Goal: Information Seeking & Learning: Check status

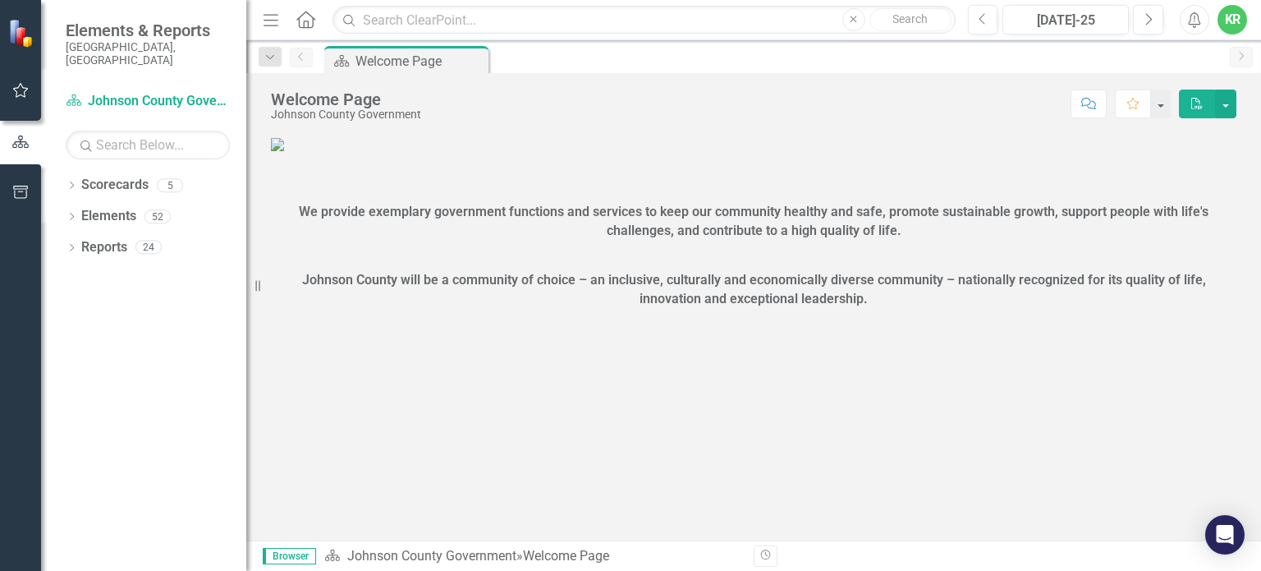
drag, startPoint x: 248, startPoint y: 283, endPoint x: 226, endPoint y: 282, distance: 22.2
click at [226, 282] on div "Elements & Reports [GEOGRAPHIC_DATA], [GEOGRAPHIC_DATA] Scorecard Johnson Count…" at bounding box center [123, 285] width 246 height 571
click at [135, 176] on link "Scorecards" at bounding box center [114, 185] width 67 height 19
click at [167, 178] on div "5" at bounding box center [170, 185] width 26 height 14
click at [152, 92] on link "Scorecard Johnson County Government" at bounding box center [148, 101] width 164 height 19
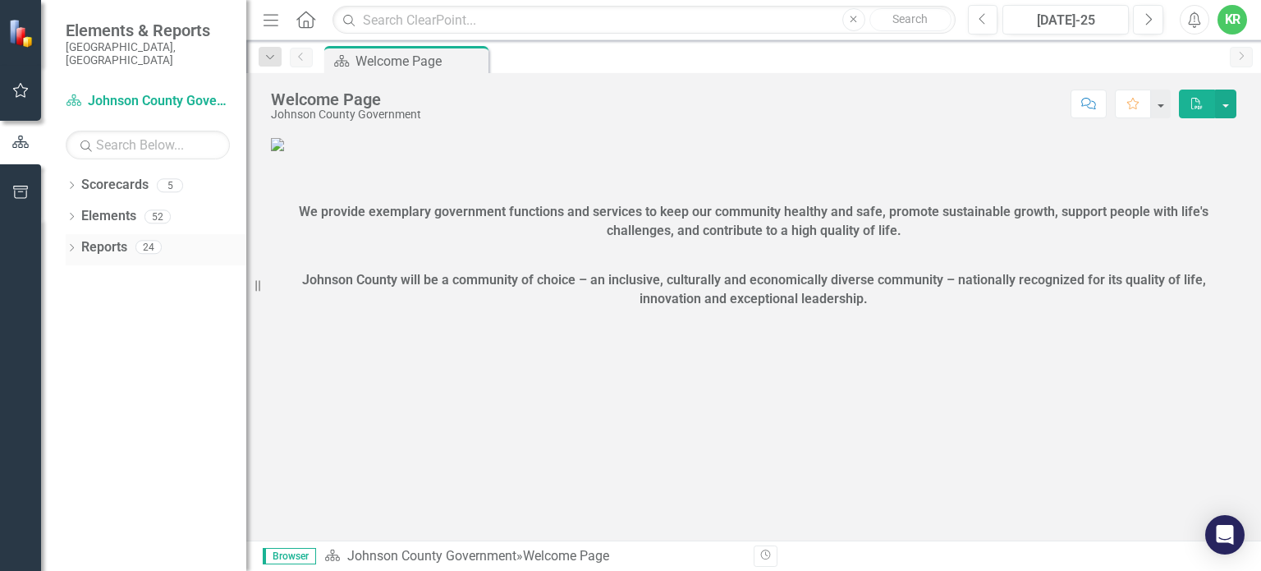
click at [120, 242] on link "Reports" at bounding box center [104, 247] width 46 height 19
click at [150, 241] on div "24" at bounding box center [148, 248] width 26 height 14
click at [71, 181] on icon at bounding box center [72, 184] width 4 height 7
click at [75, 276] on icon "Dropdown" at bounding box center [71, 280] width 11 height 9
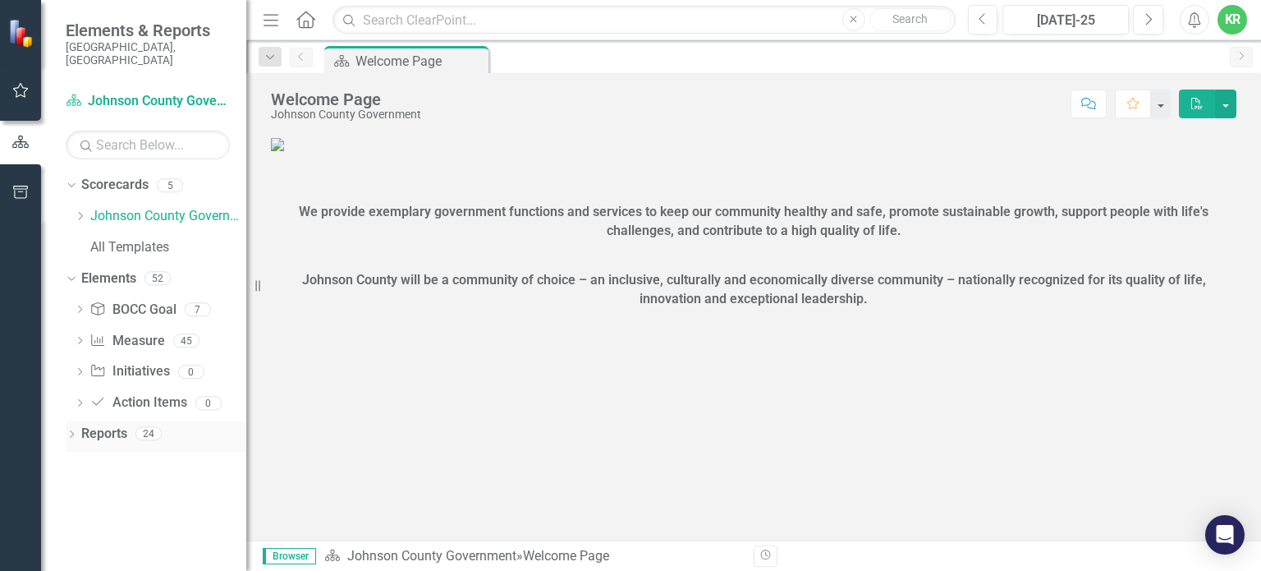
click at [75, 420] on div "Dropdown Reports 24" at bounding box center [156, 435] width 181 height 31
click at [71, 430] on icon at bounding box center [72, 433] width 4 height 7
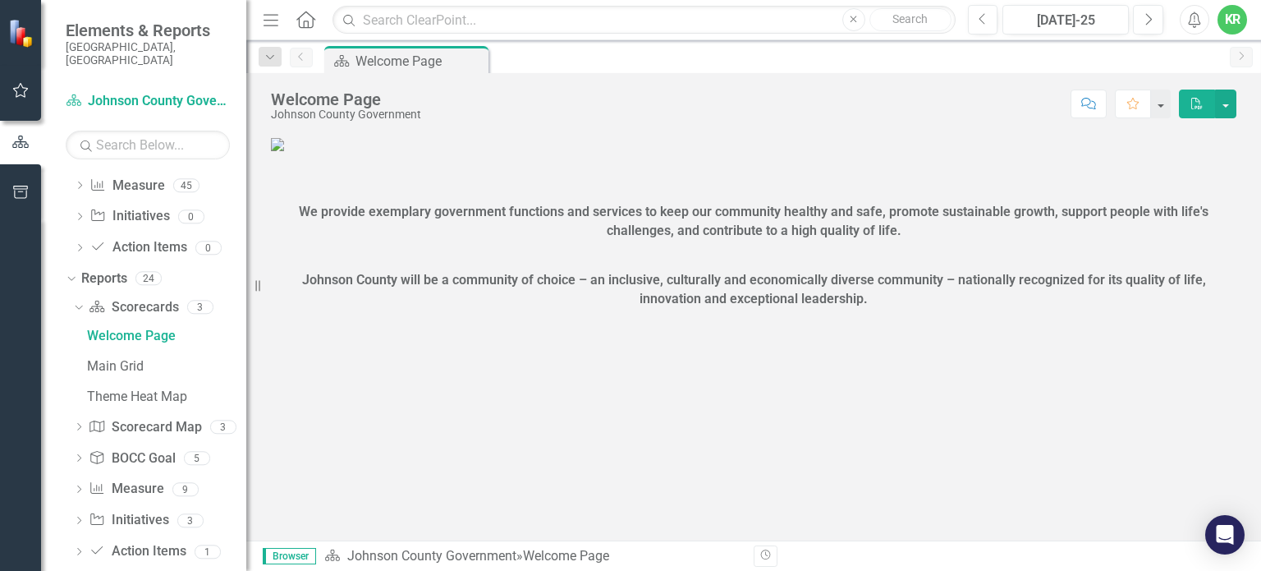
scroll to position [164, 0]
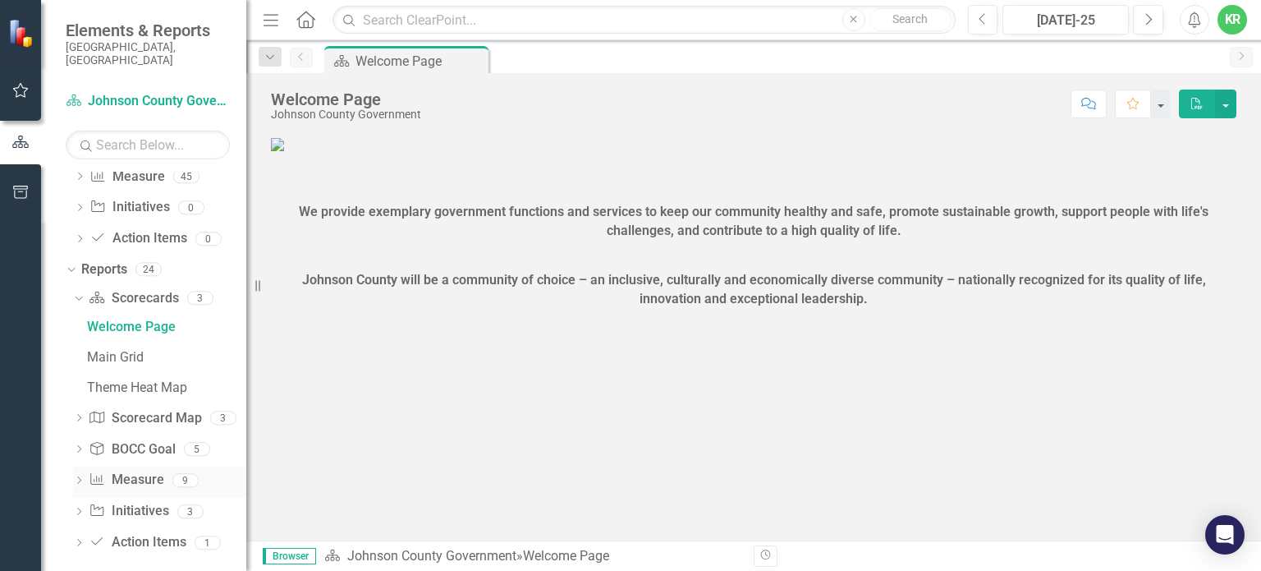
click at [81, 477] on icon "Dropdown" at bounding box center [78, 481] width 11 height 9
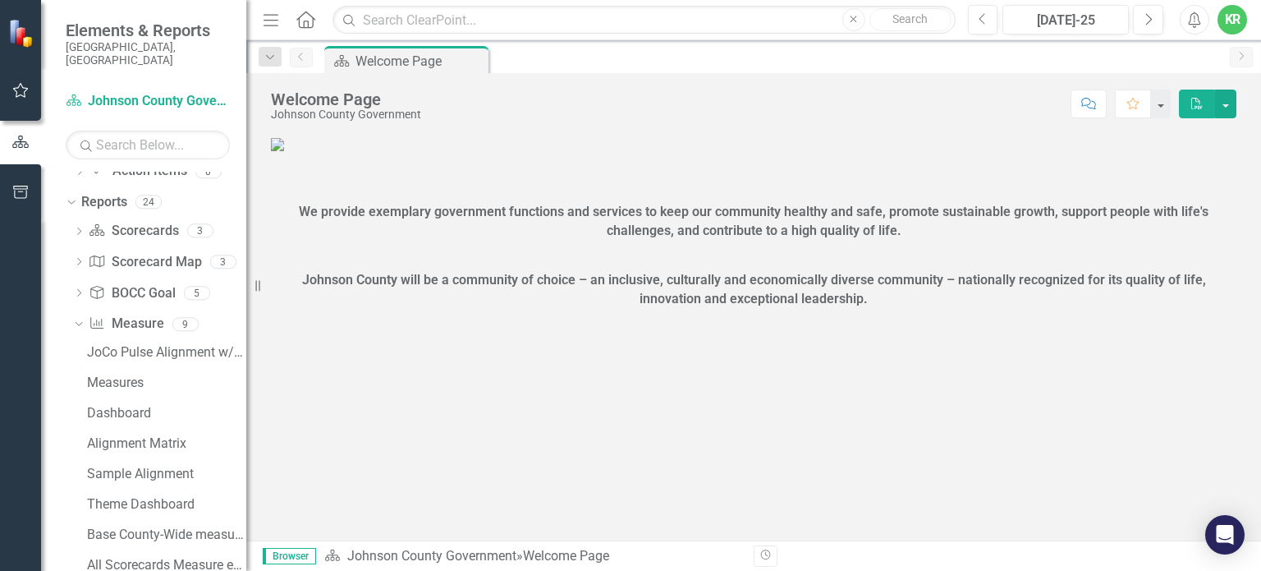
scroll to position [228, 0]
click at [79, 260] on div "Dropdown" at bounding box center [78, 267] width 11 height 14
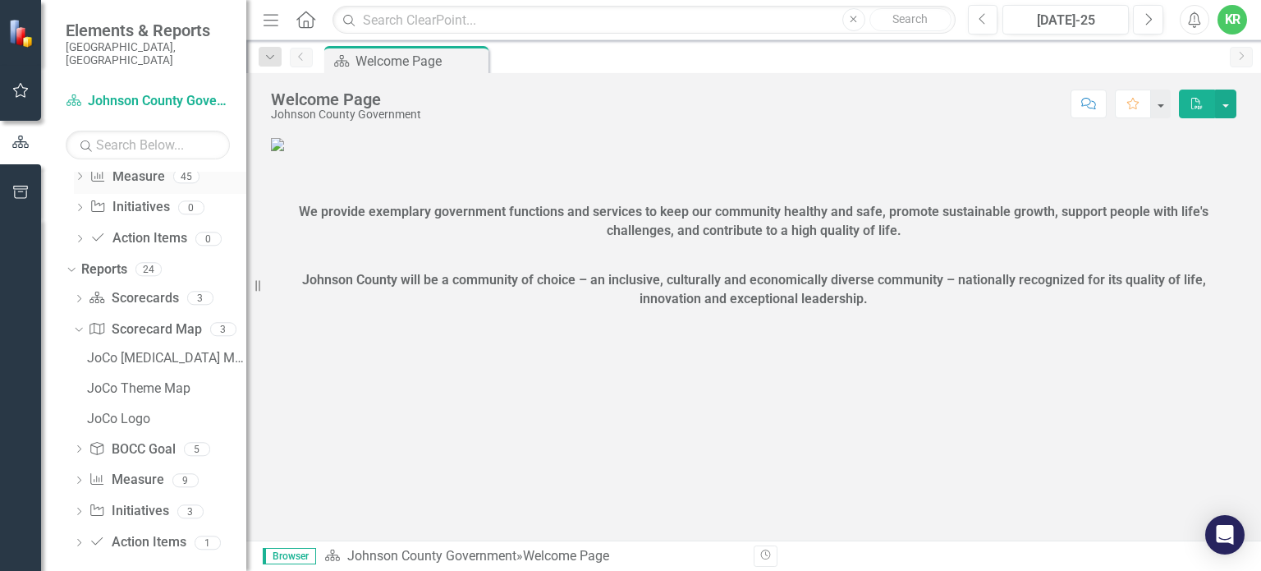
click at [81, 173] on icon "Dropdown" at bounding box center [79, 177] width 11 height 9
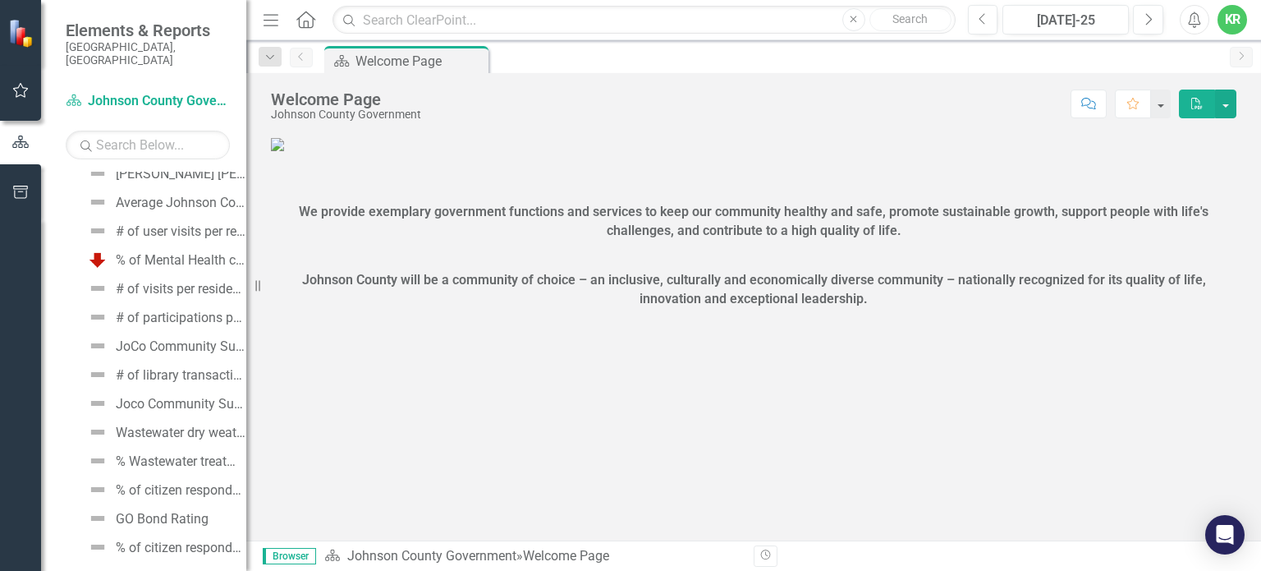
scroll to position [611, 0]
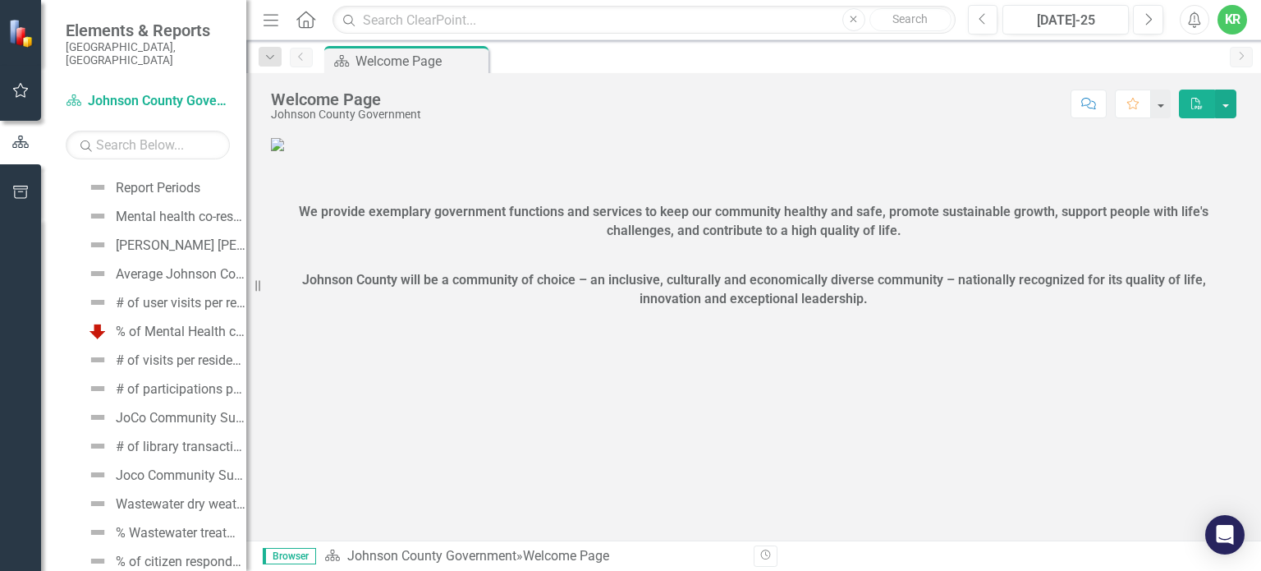
drag, startPoint x: 246, startPoint y: 314, endPoint x: 246, endPoint y: 273, distance: 41.9
click at [246, 273] on div "Elements & Reports [GEOGRAPHIC_DATA], [GEOGRAPHIC_DATA] Scorecard Johnson Count…" at bounding box center [123, 285] width 246 height 571
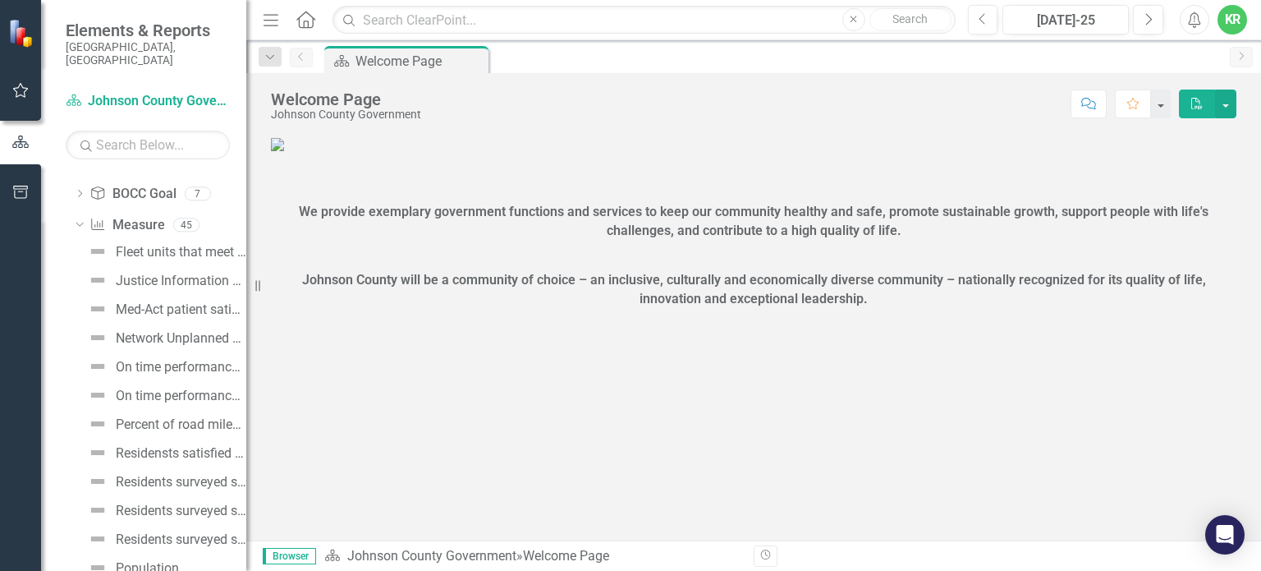
scroll to position [107, 0]
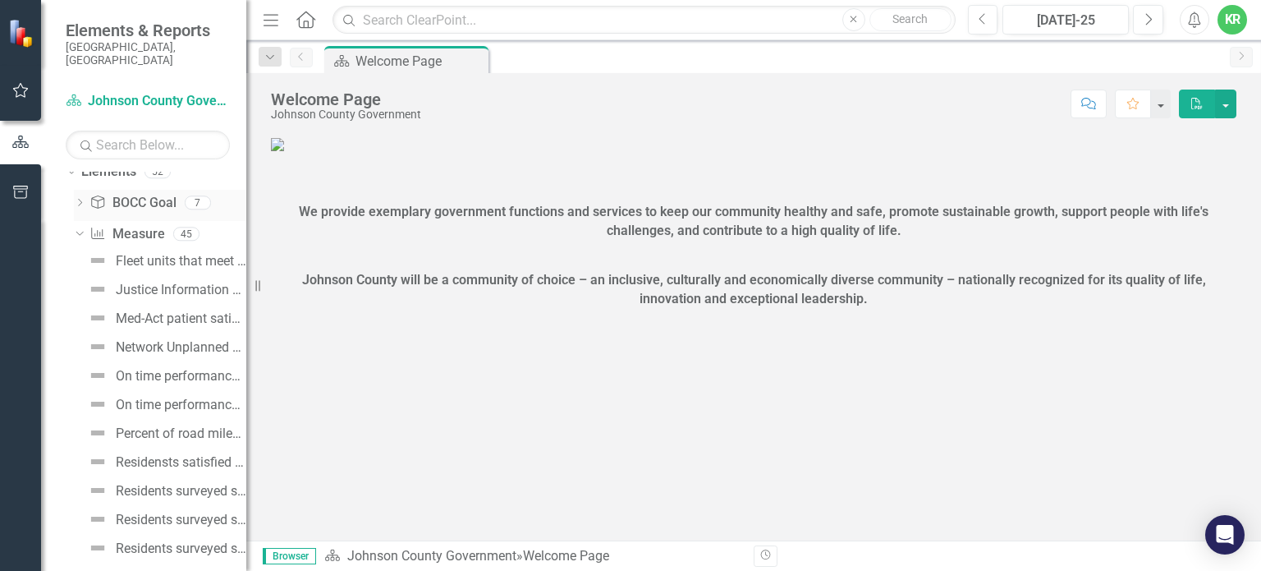
click at [79, 200] on icon "Dropdown" at bounding box center [79, 204] width 11 height 9
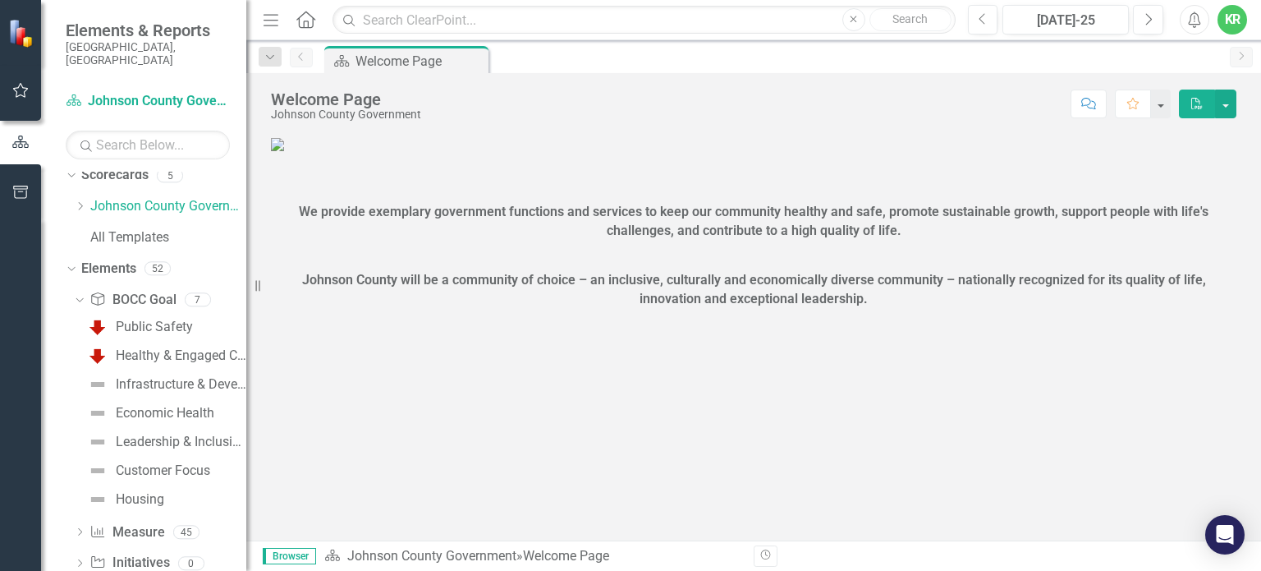
scroll to position [0, 0]
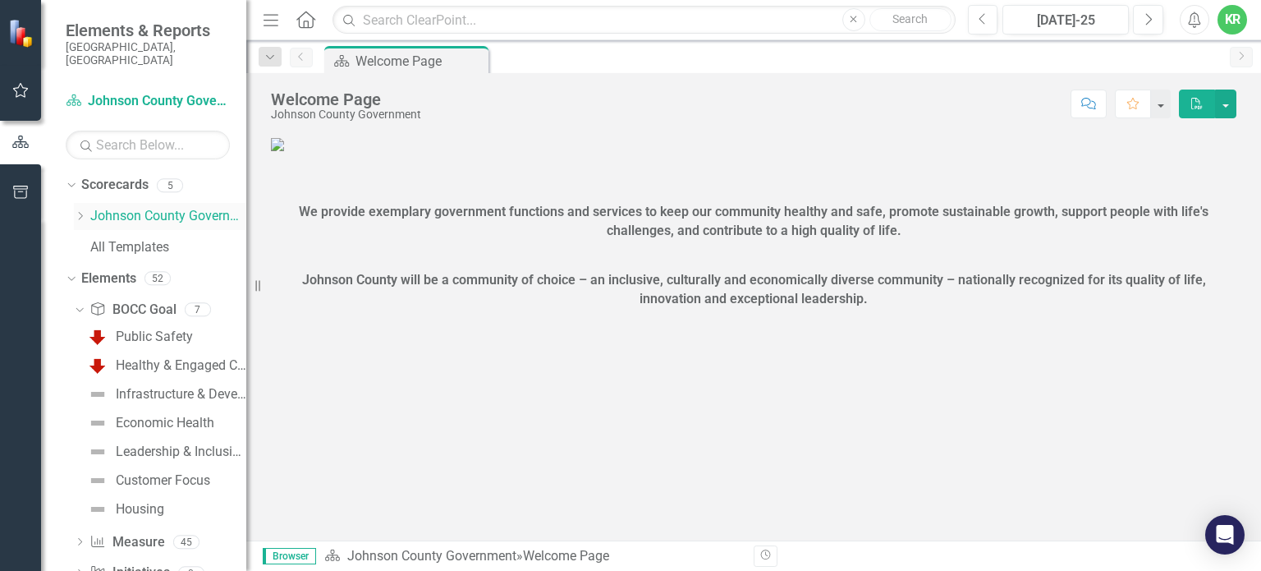
click at [80, 211] on icon "Dropdown" at bounding box center [80, 216] width 12 height 10
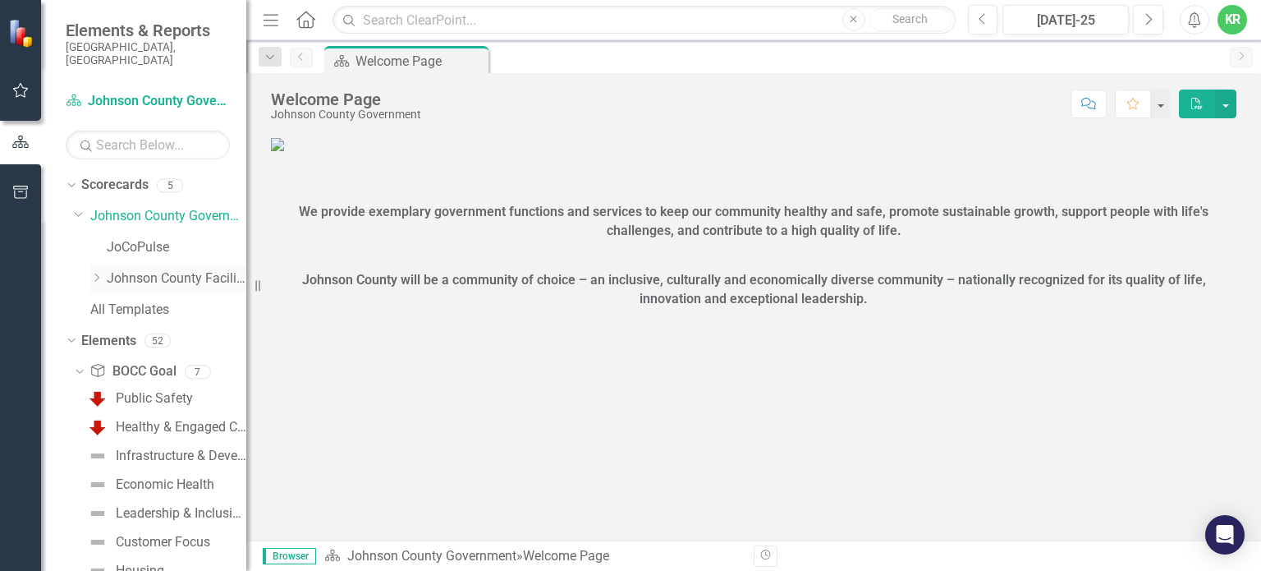
click at [101, 273] on icon "Dropdown" at bounding box center [96, 278] width 12 height 10
click at [171, 269] on link "Johnson County Facilities Management" at bounding box center [177, 278] width 140 height 19
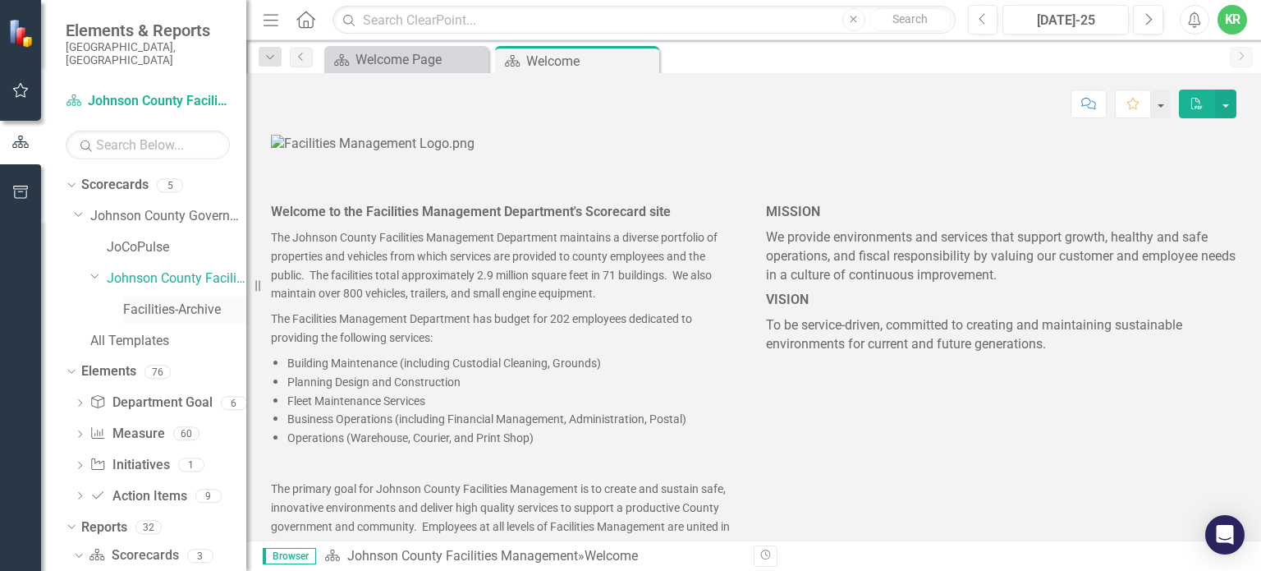
click at [154, 301] on link "Facilities-Archive" at bounding box center [184, 310] width 123 height 19
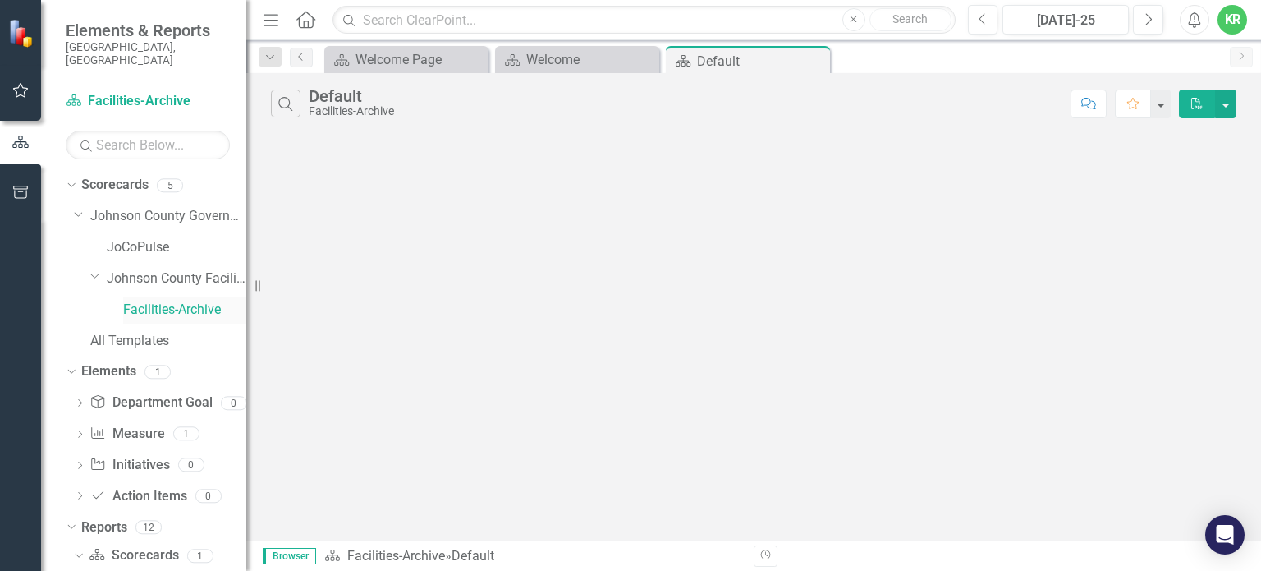
scroll to position [12, 0]
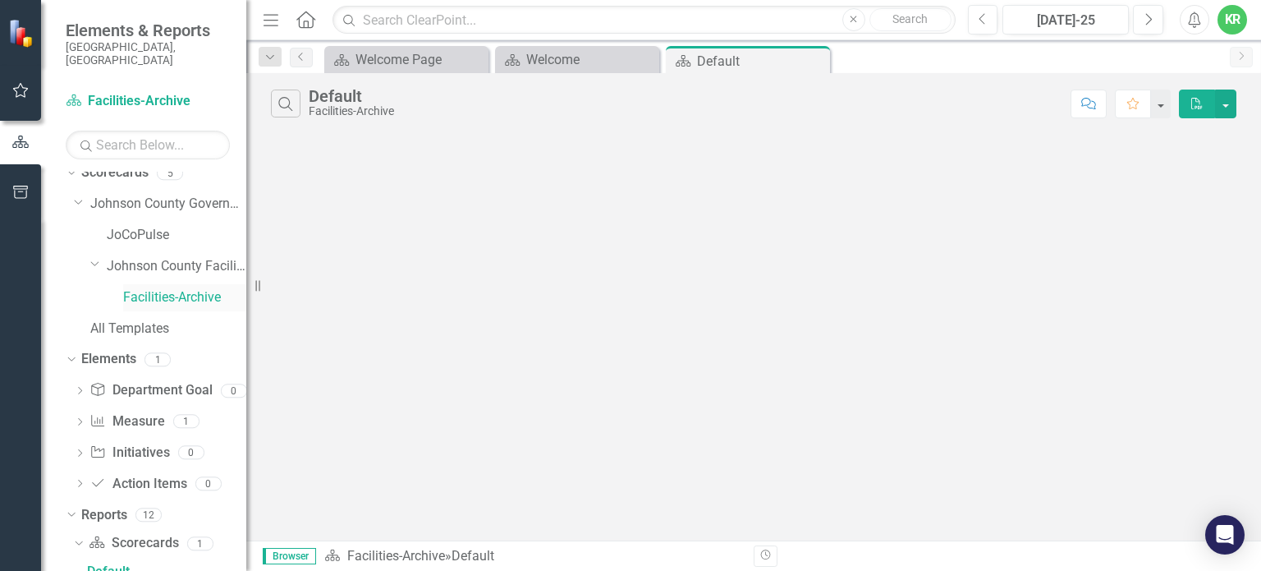
click at [150, 288] on link "Facilities-Archive" at bounding box center [184, 297] width 123 height 19
click at [97, 257] on icon "Dropdown" at bounding box center [95, 263] width 10 height 12
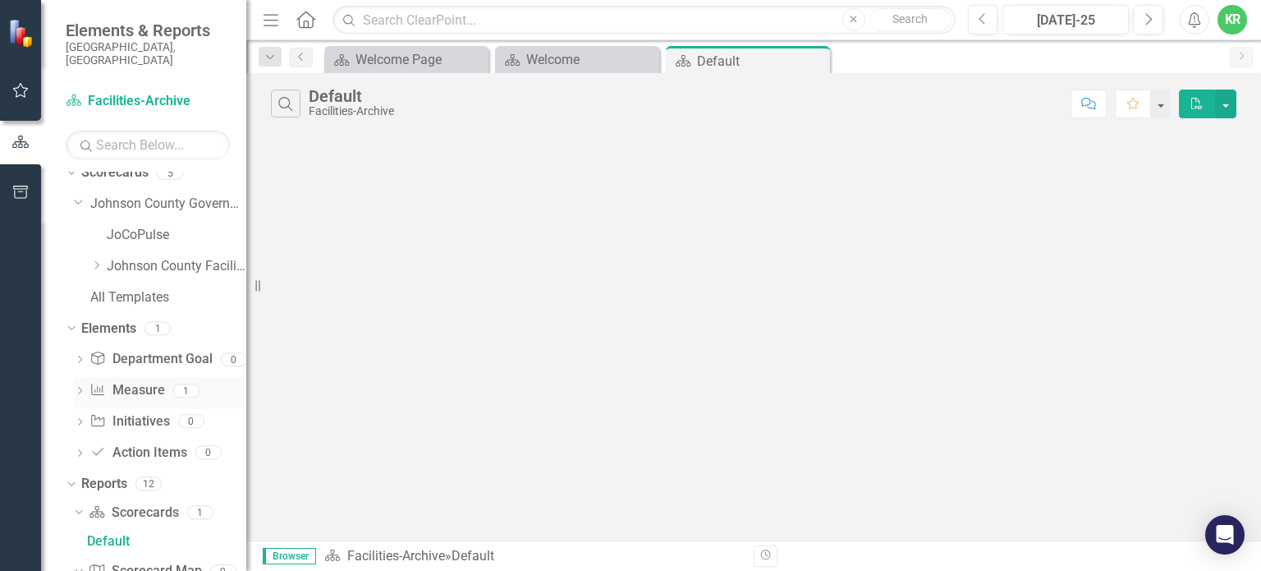
click at [137, 381] on link "Measure Name Measure" at bounding box center [127, 390] width 75 height 19
click at [82, 388] on icon "Dropdown" at bounding box center [79, 392] width 11 height 9
click at [171, 166] on div "5" at bounding box center [170, 173] width 26 height 14
click at [110, 92] on link "Scorecard Facilities-Archive" at bounding box center [148, 101] width 164 height 19
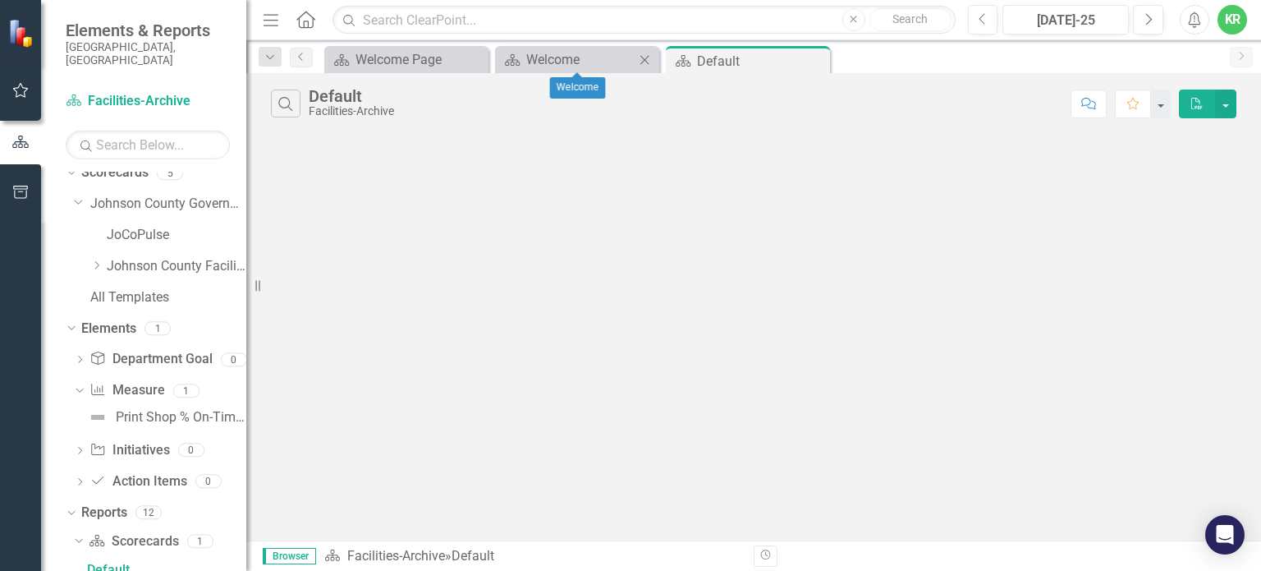
click at [643, 58] on icon "Close" at bounding box center [644, 59] width 16 height 13
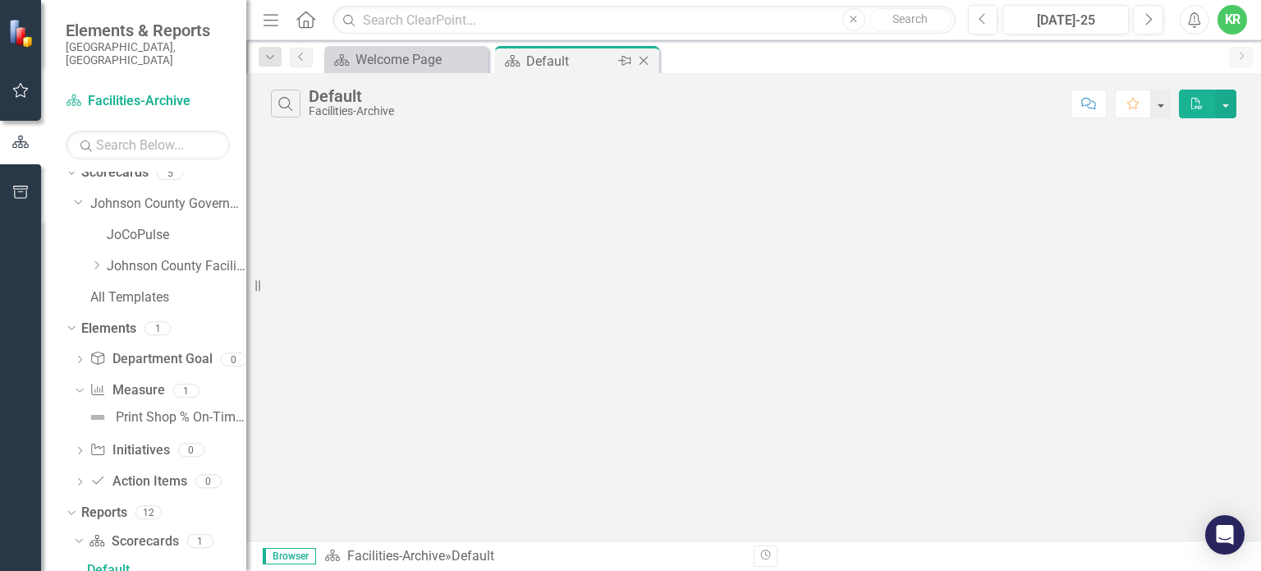
click at [643, 58] on icon "Close" at bounding box center [644, 60] width 16 height 13
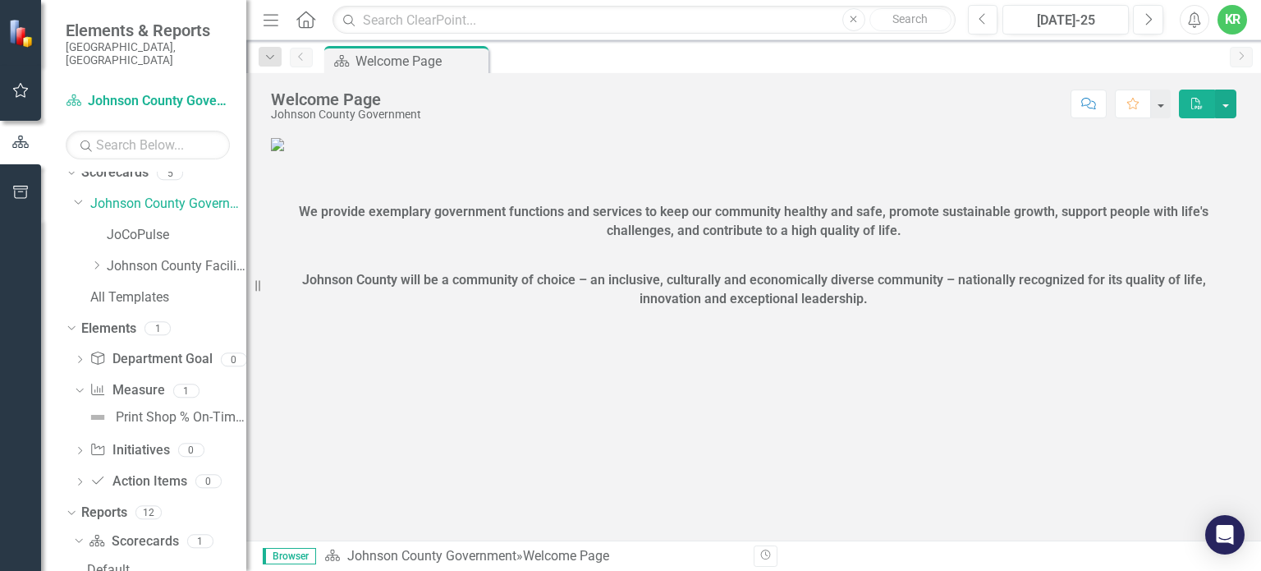
click at [643, 58] on div "Scorecard Welcome Page Pin" at bounding box center [771, 59] width 901 height 26
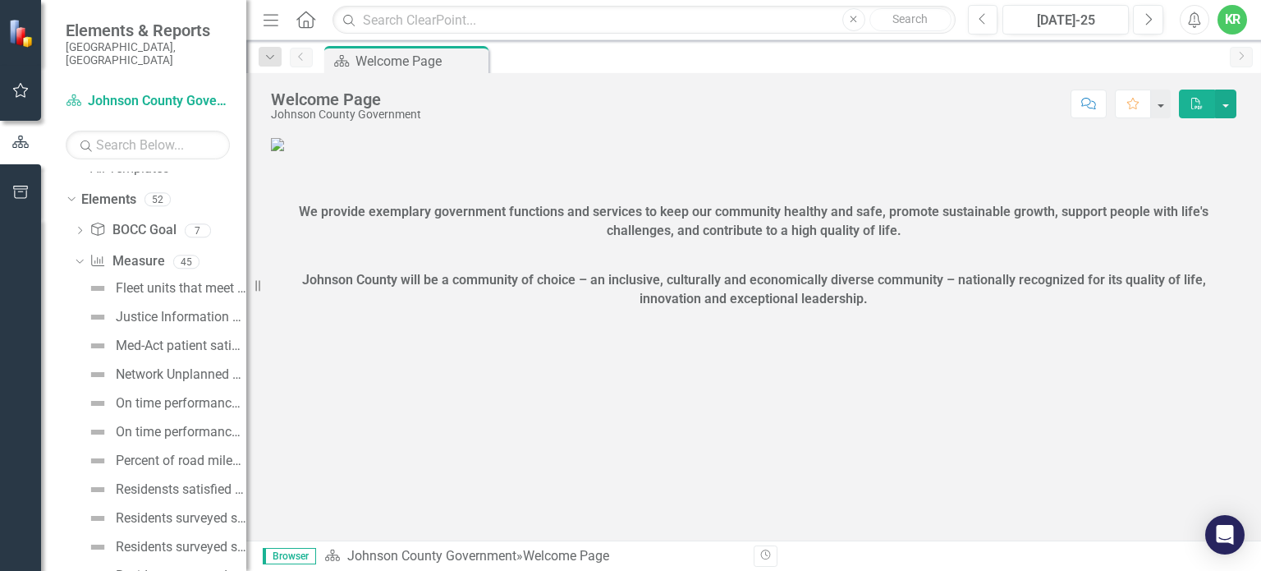
scroll to position [131, 0]
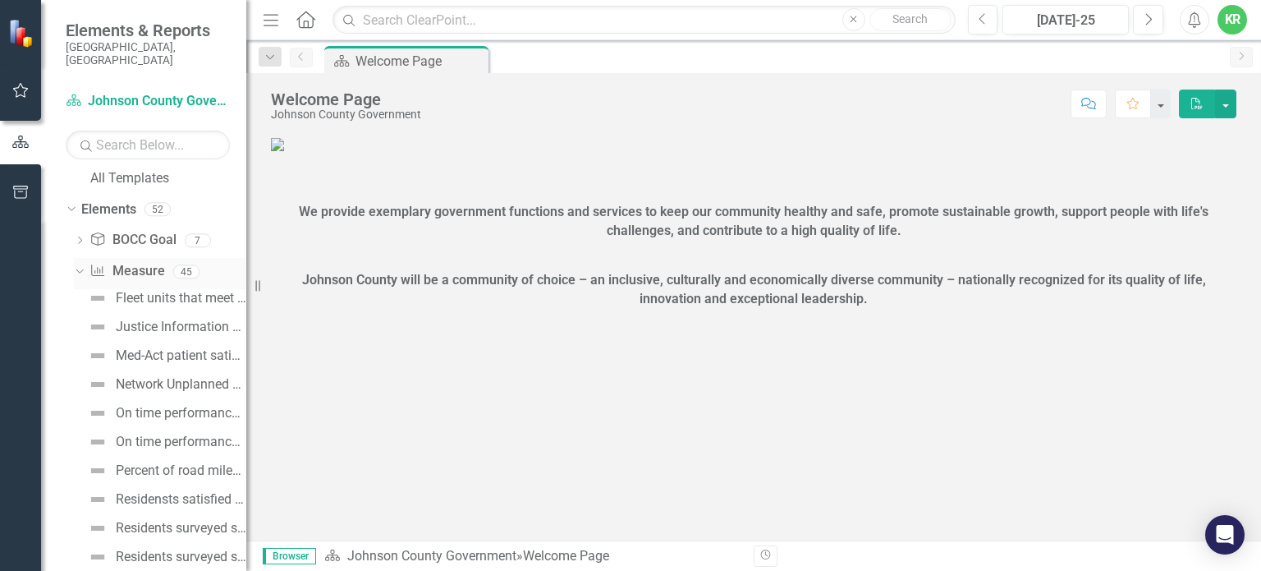
click at [76, 269] on icon at bounding box center [79, 271] width 7 height 4
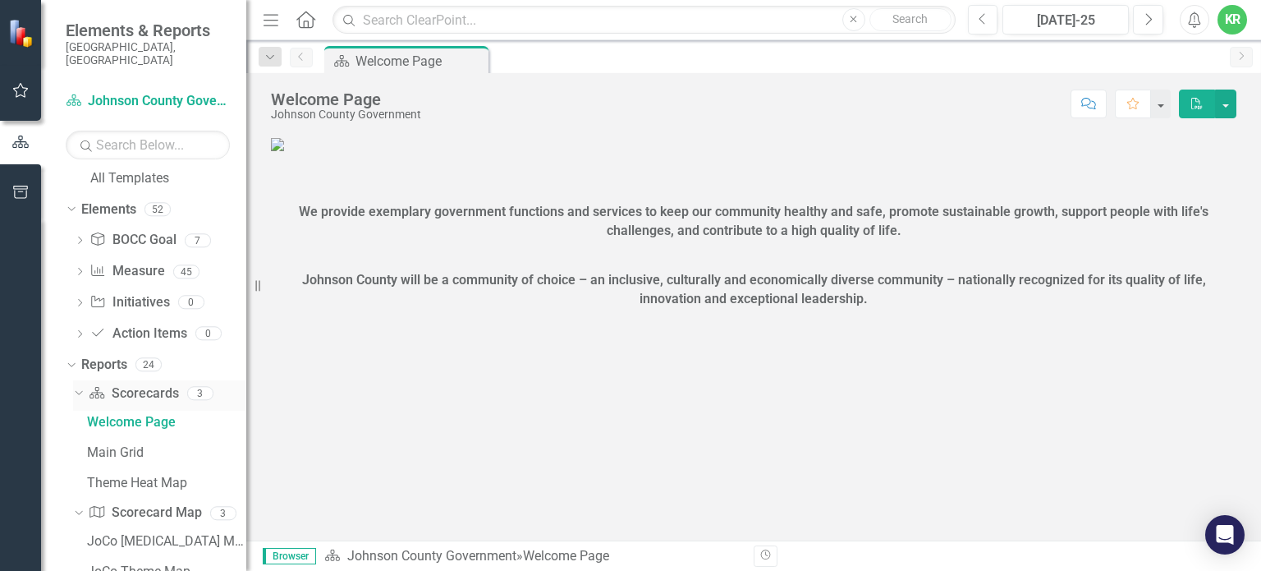
click at [147, 386] on link "Scorecard Scorecards" at bounding box center [134, 393] width 90 height 19
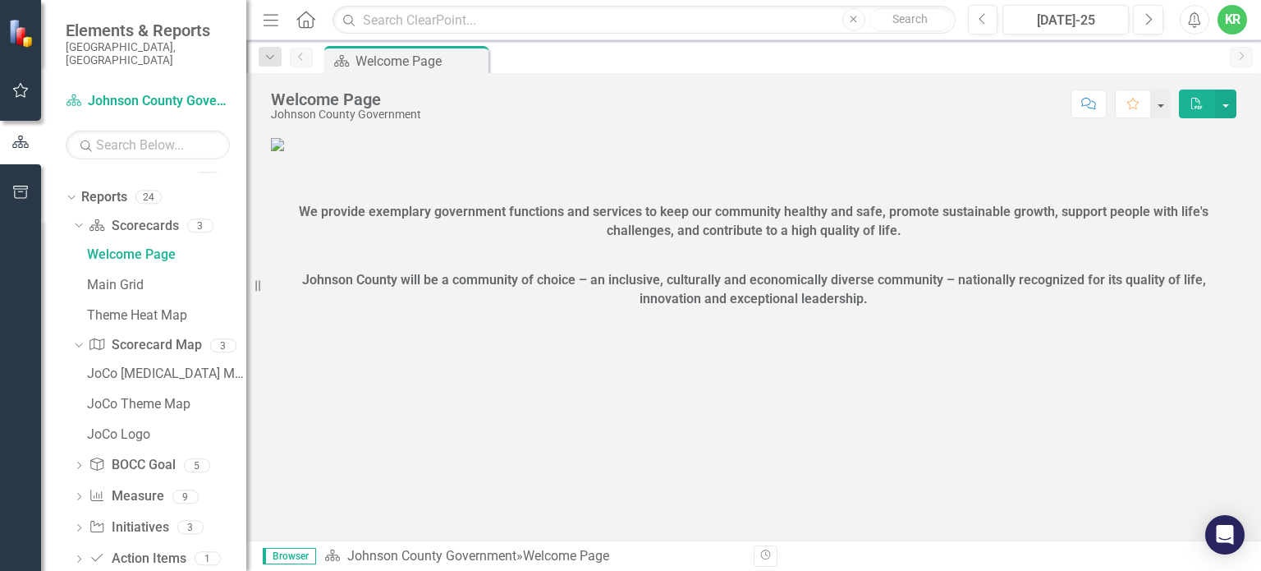
scroll to position [315, 0]
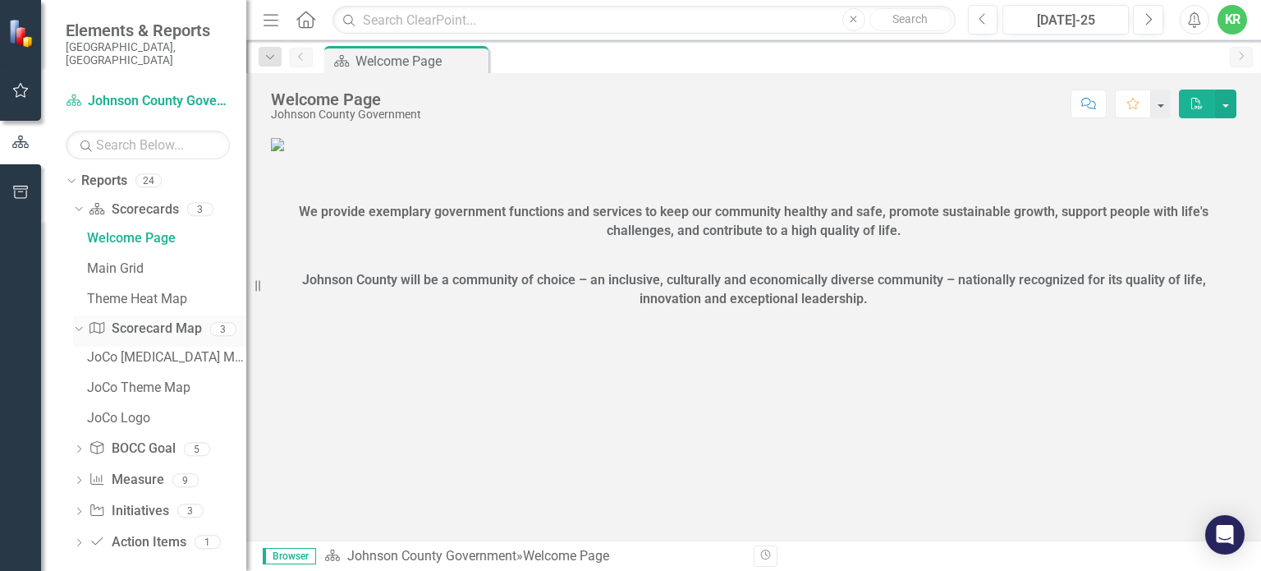
click at [79, 323] on icon "Dropdown" at bounding box center [76, 328] width 9 height 11
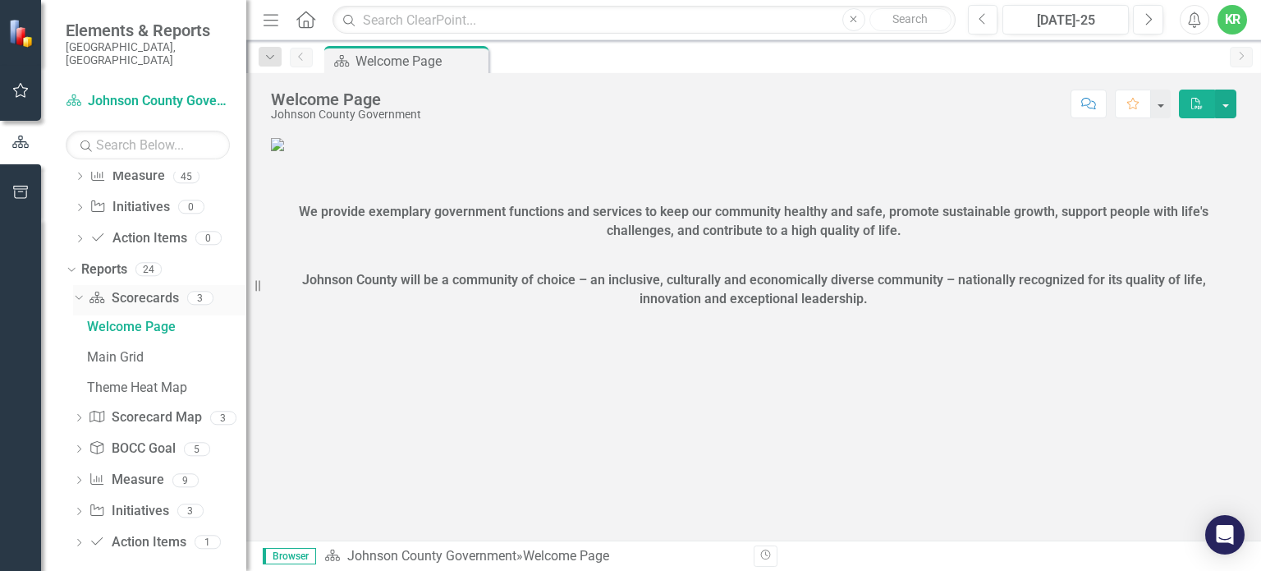
click at [79, 291] on icon "Dropdown" at bounding box center [76, 296] width 9 height 11
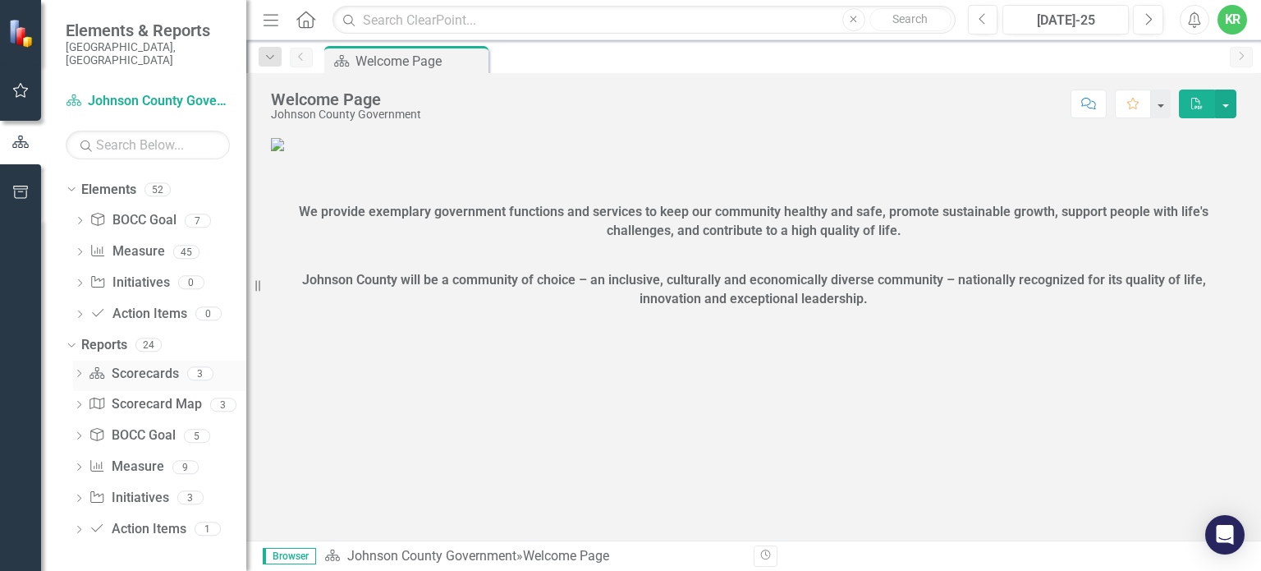
scroll to position [138, 0]
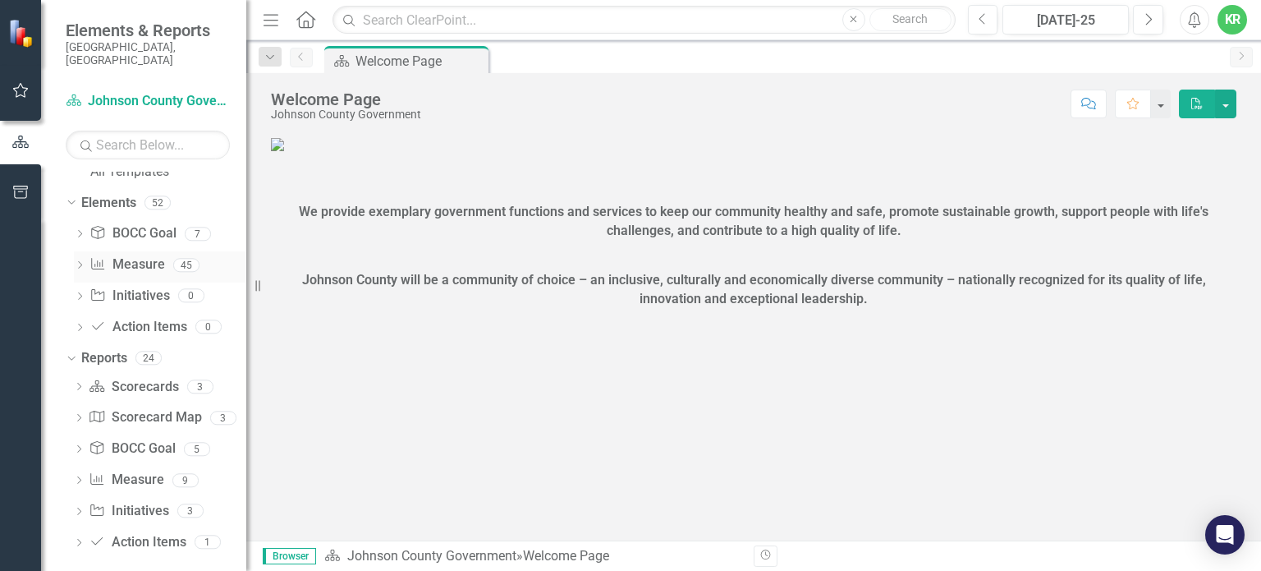
click at [79, 262] on icon "Dropdown" at bounding box center [79, 266] width 11 height 9
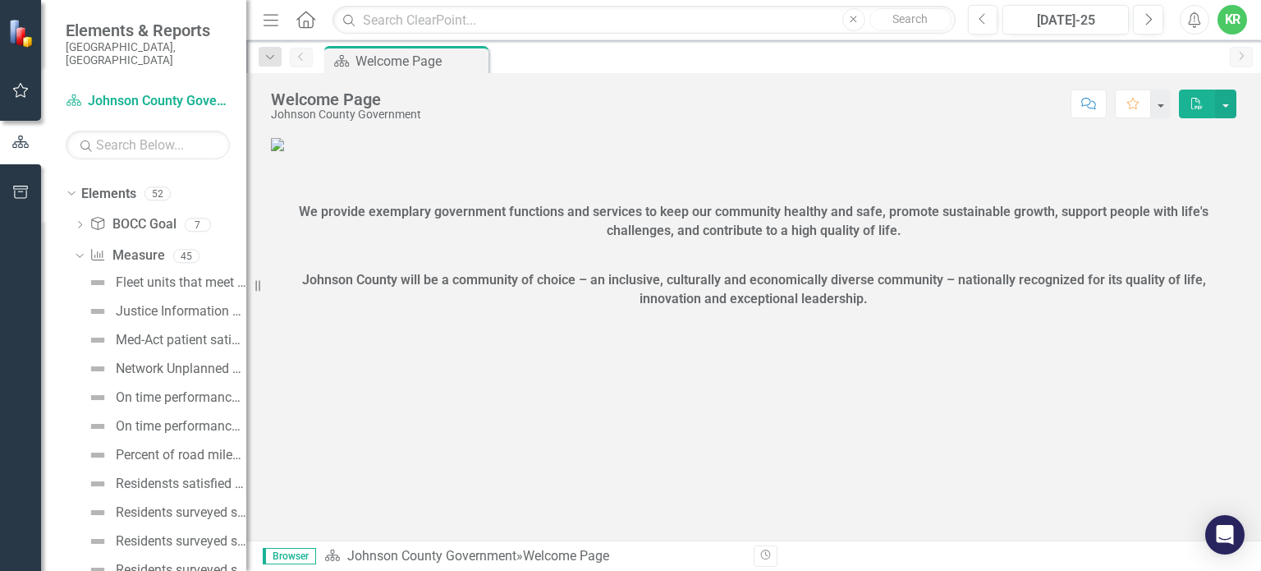
scroll to position [108, 0]
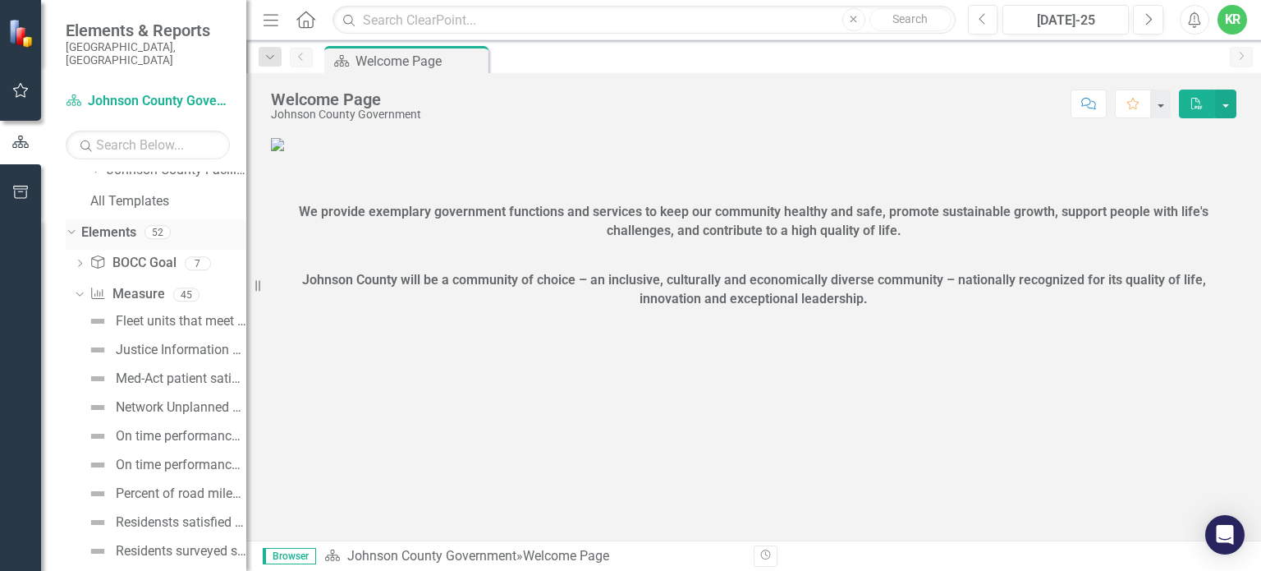
click at [69, 226] on icon "Dropdown" at bounding box center [69, 231] width 9 height 11
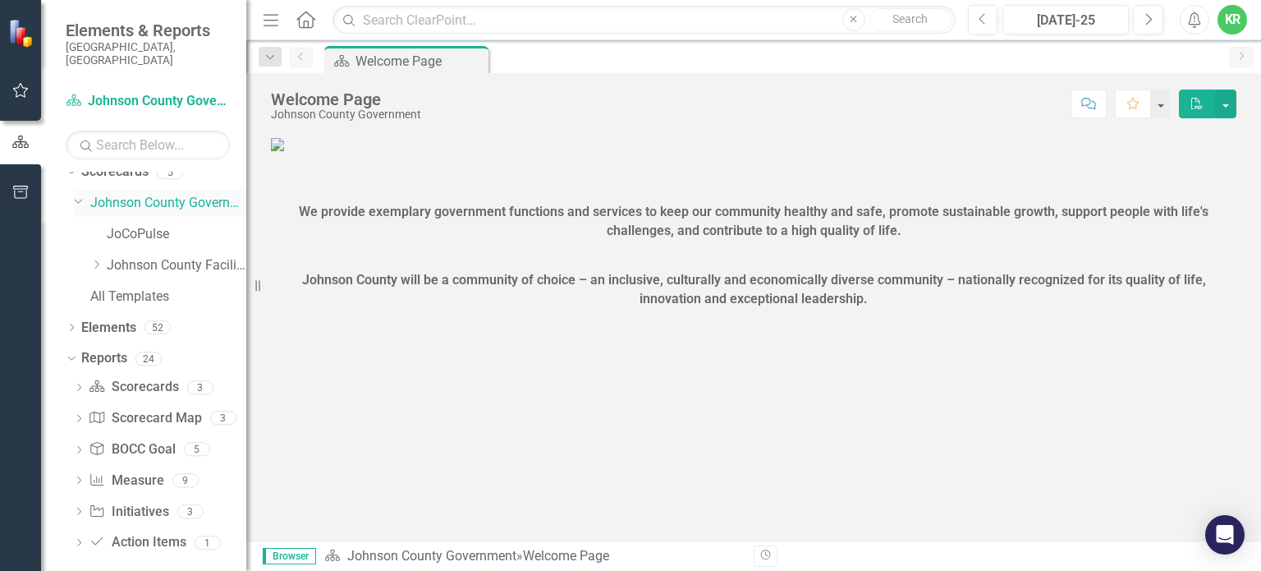
click at [79, 199] on icon at bounding box center [79, 201] width 8 height 4
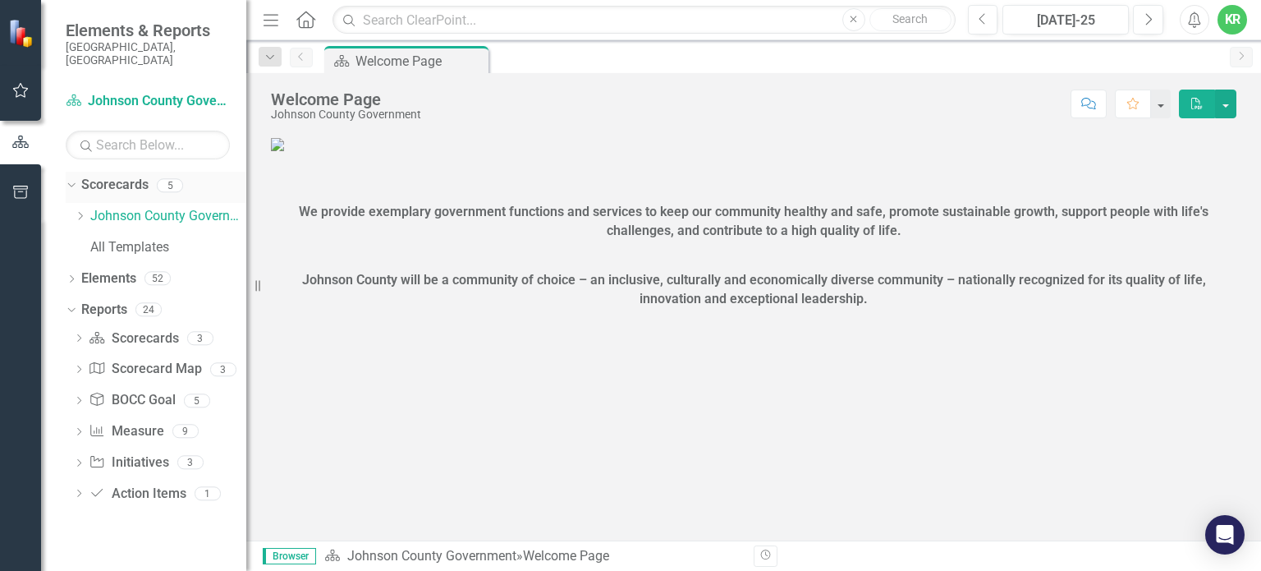
click at [72, 179] on icon "Dropdown" at bounding box center [69, 184] width 9 height 11
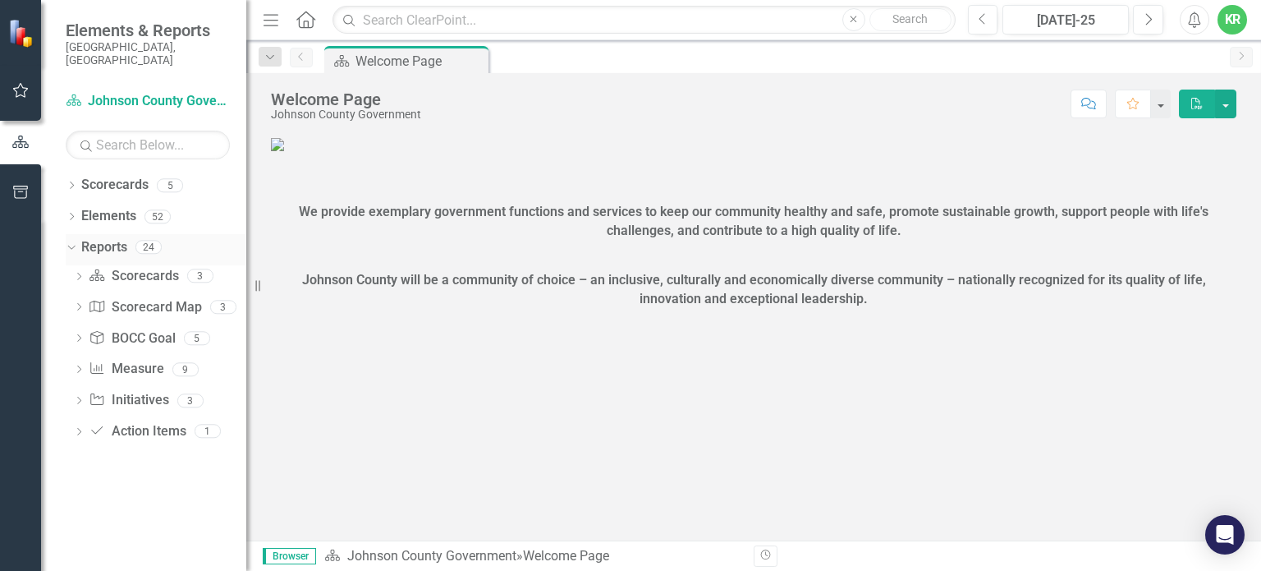
click at [71, 241] on icon "Dropdown" at bounding box center [69, 246] width 9 height 11
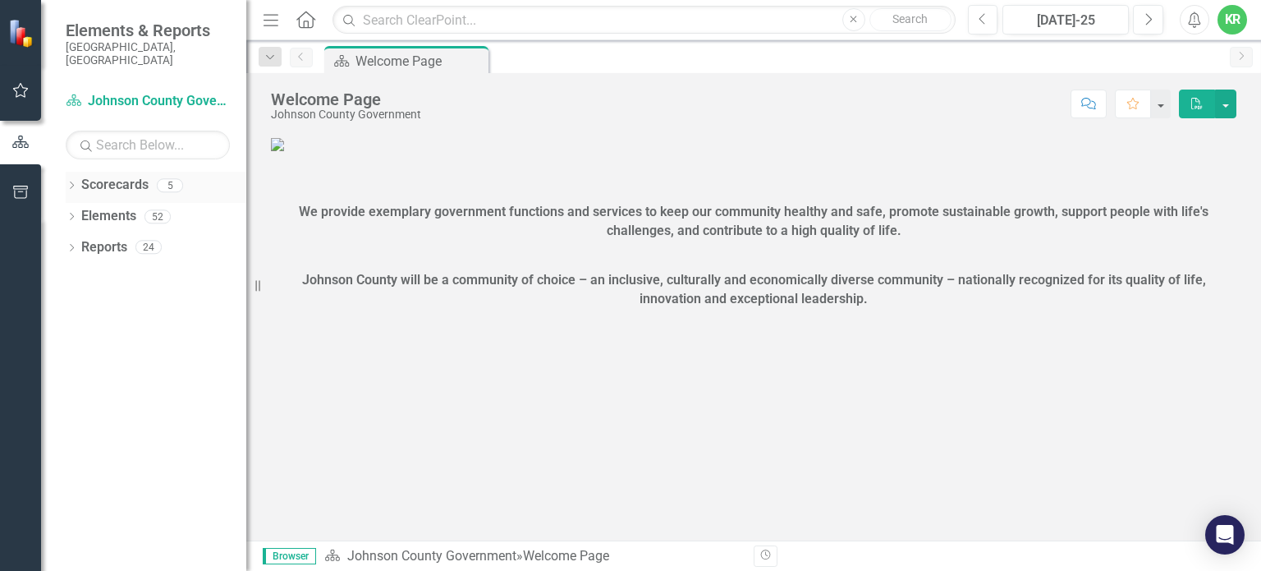
click at [168, 178] on div "5" at bounding box center [170, 185] width 26 height 14
click at [71, 182] on icon "Dropdown" at bounding box center [71, 186] width 11 height 9
click at [71, 276] on icon "Dropdown" at bounding box center [71, 280] width 11 height 9
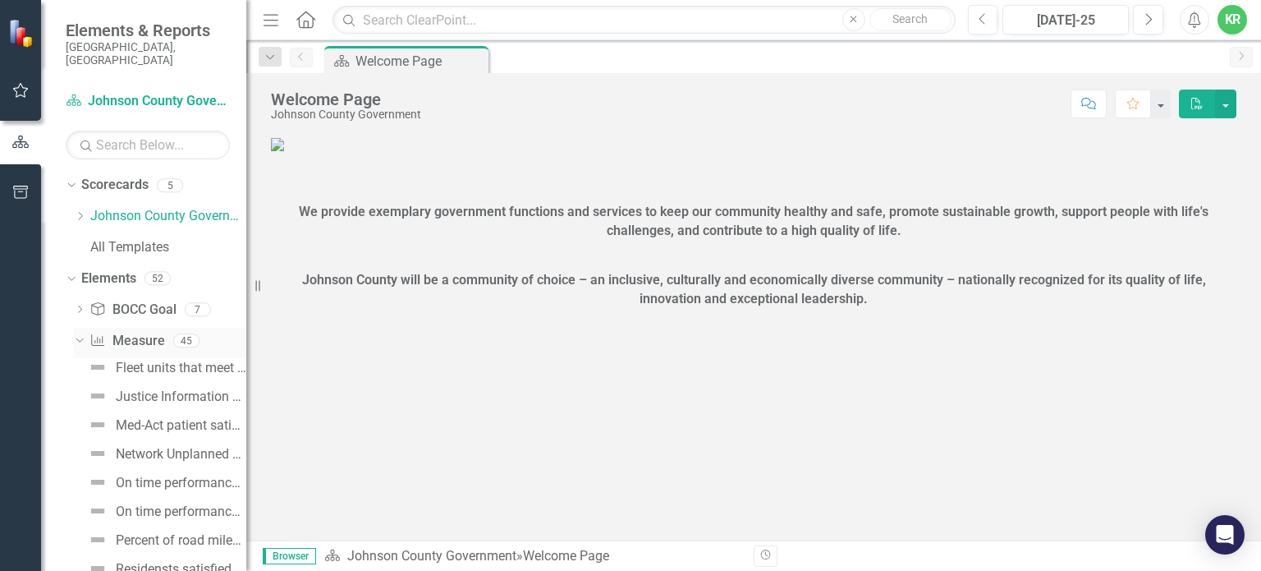
click at [81, 334] on icon "Dropdown" at bounding box center [77, 339] width 9 height 11
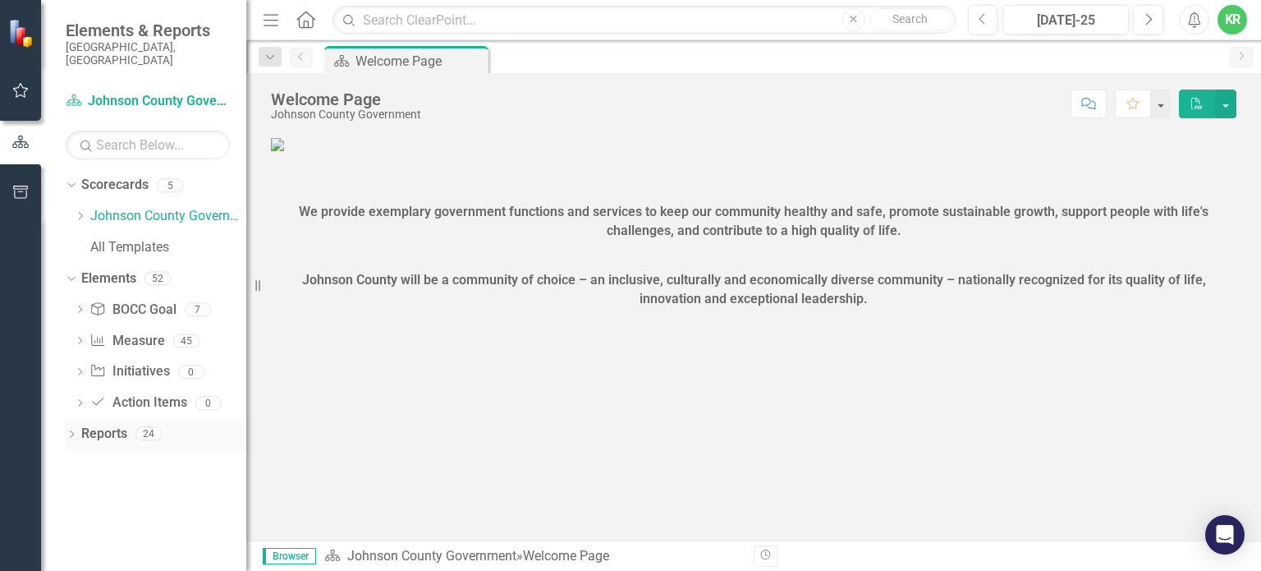
click at [71, 431] on icon "Dropdown" at bounding box center [71, 435] width 11 height 9
click at [82, 490] on icon "Dropdown" at bounding box center [78, 494] width 11 height 9
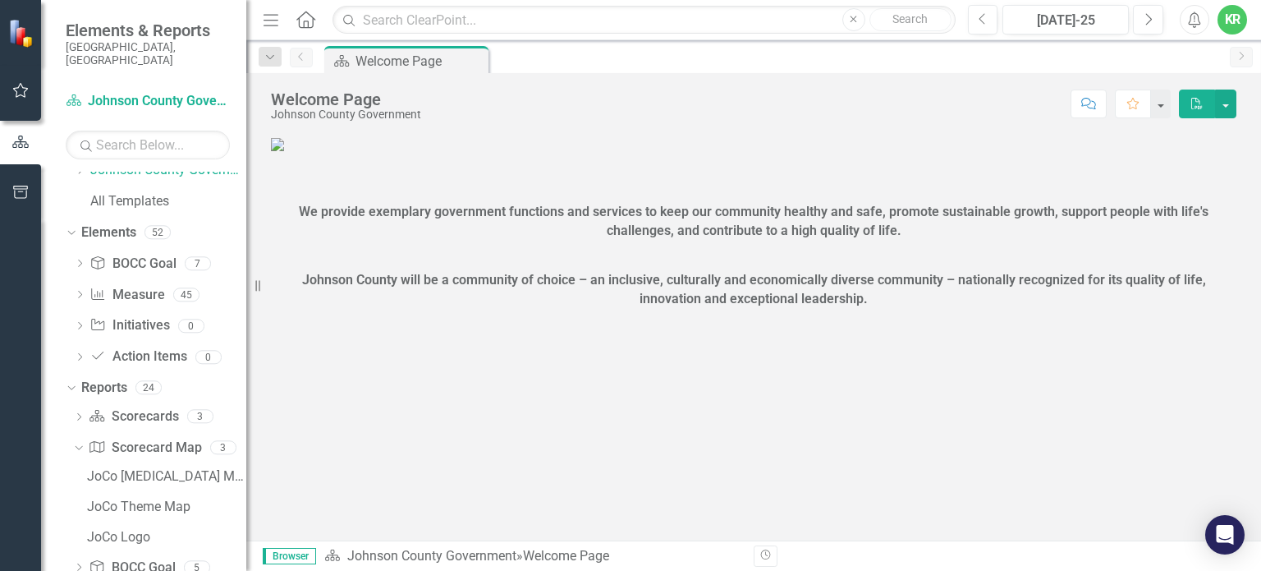
scroll to position [44, 0]
click at [76, 443] on icon "Dropdown" at bounding box center [76, 448] width 9 height 11
click at [360, 21] on input "text" at bounding box center [644, 20] width 622 height 29
type input "fac"
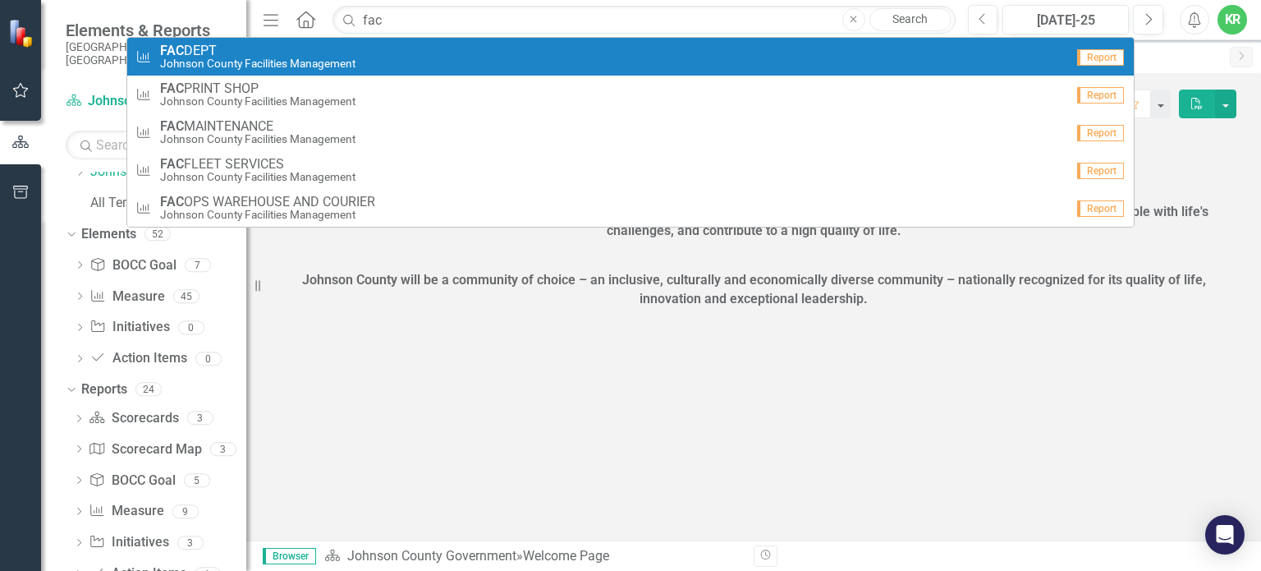
click at [181, 62] on small "Johnson County Facilities Management" at bounding box center [257, 63] width 195 height 12
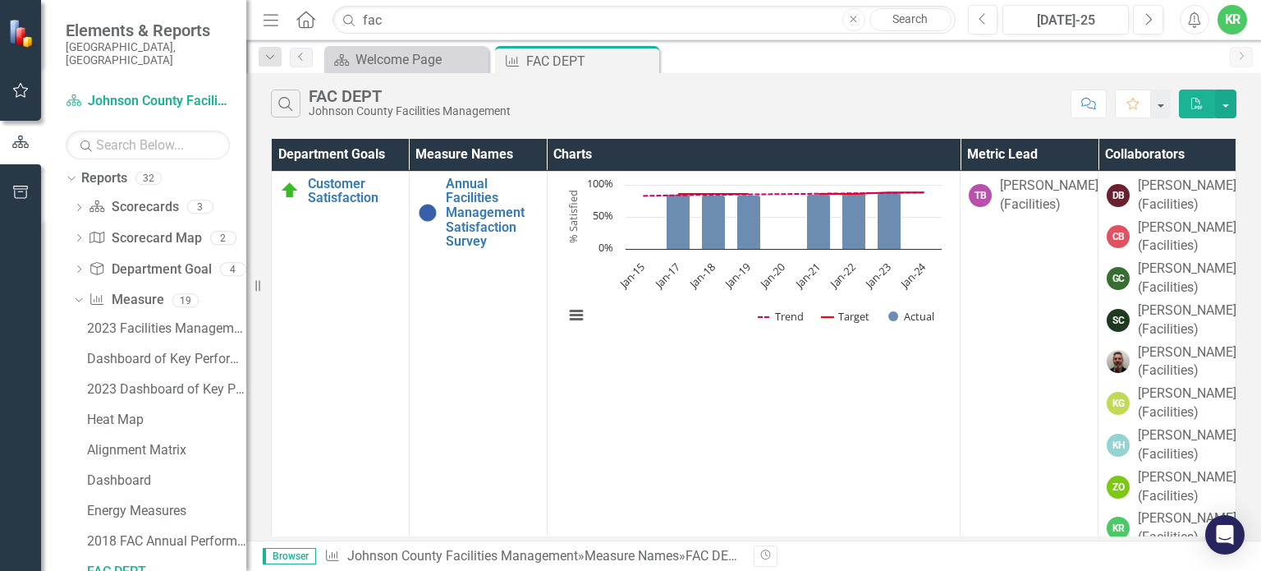
click at [489, 310] on td "Annual Facilities Management Satisfaction Survey Link Open Element" at bounding box center [478, 384] width 138 height 427
click at [521, 219] on link "Annual Facilities Management Satisfaction Survey" at bounding box center [492, 213] width 93 height 72
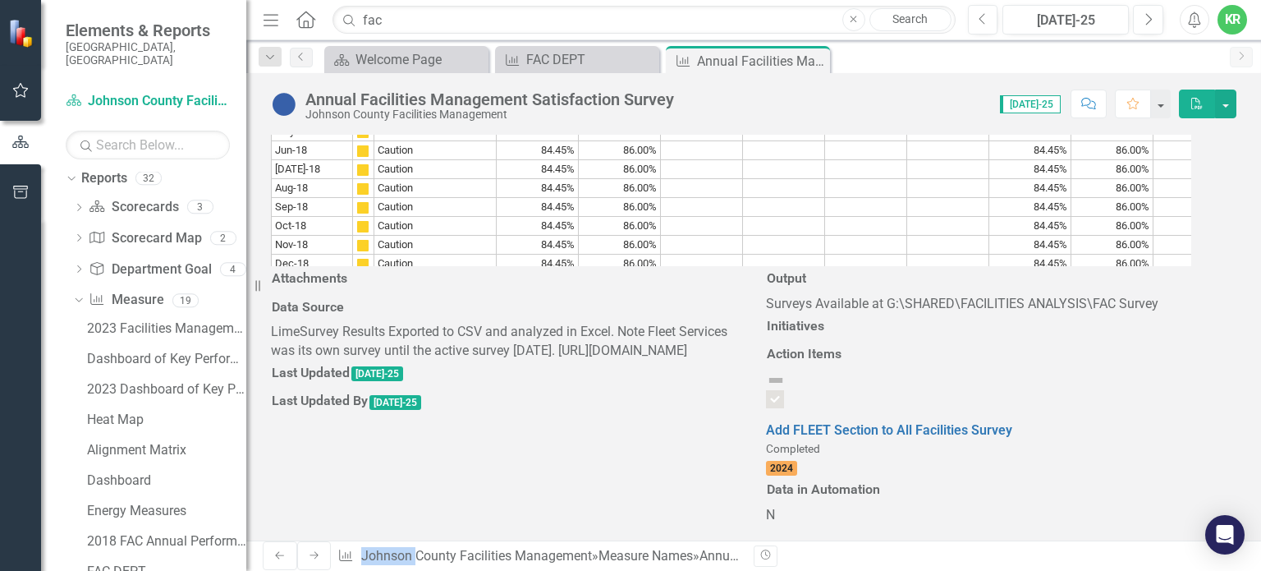
scroll to position [1302, 0]
click at [1186, 179] on td "84.45%" at bounding box center [1195, 169] width 82 height 19
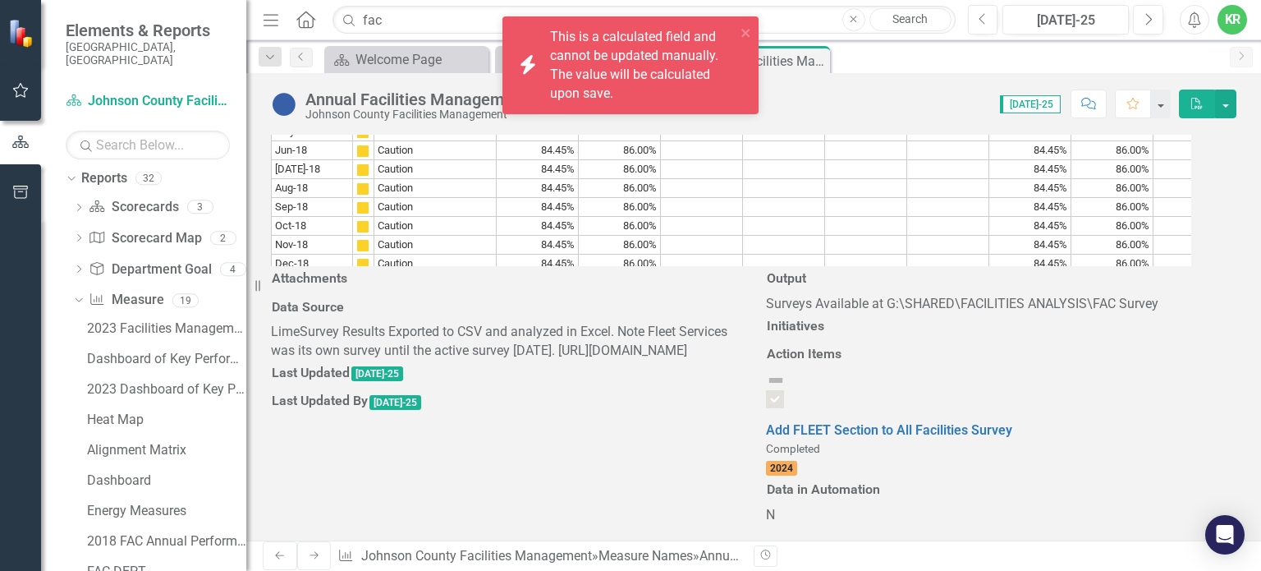
click at [1215, 266] on div "Period Status Actual Target Positive Question Answers Total Question Answers Co…" at bounding box center [754, 9] width 966 height 513
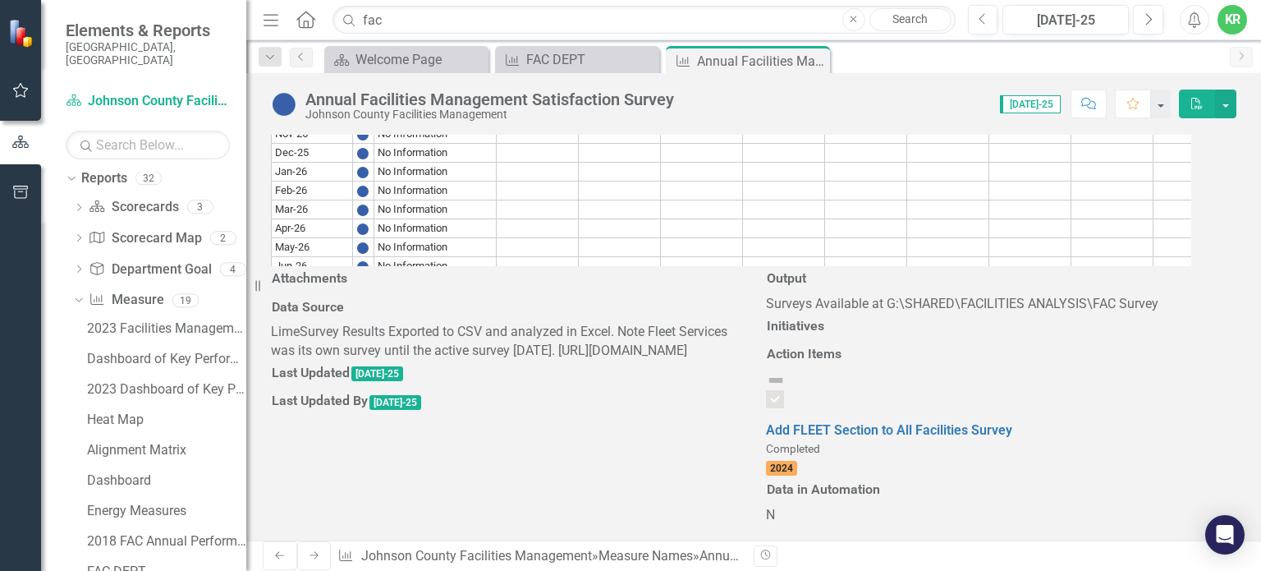
scroll to position [0, 0]
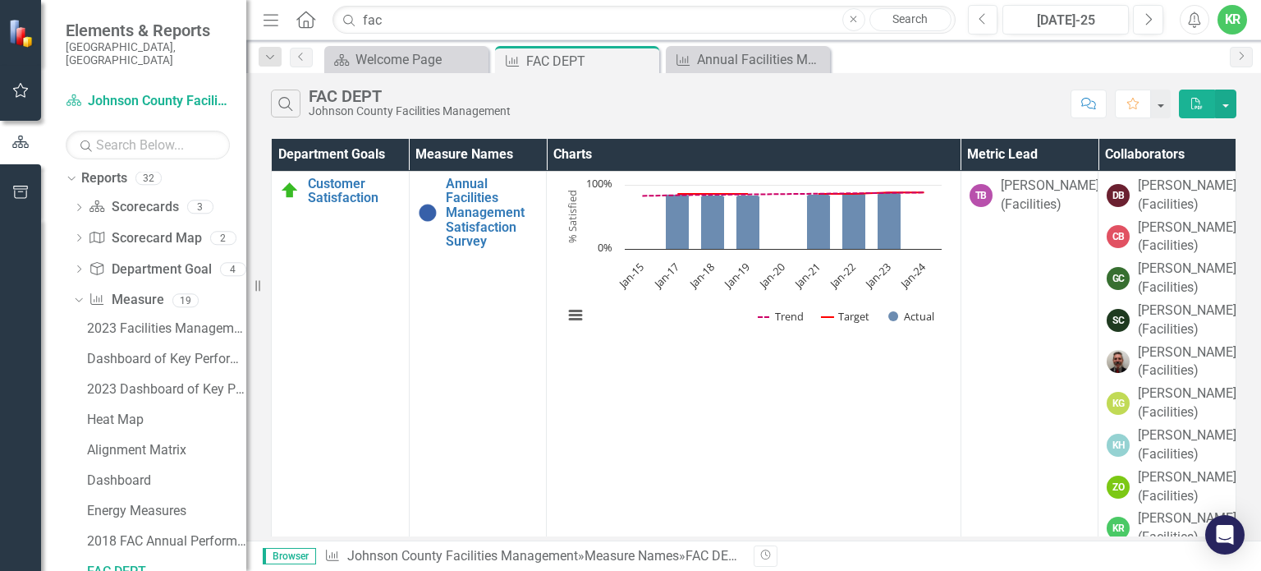
drag, startPoint x: 1236, startPoint y: 180, endPoint x: 1232, endPoint y: 197, distance: 17.6
click at [1232, 197] on div "Department Goals Measure Names Charts Metric Lead Collaborators Customer Satisf…" at bounding box center [754, 337] width 966 height 397
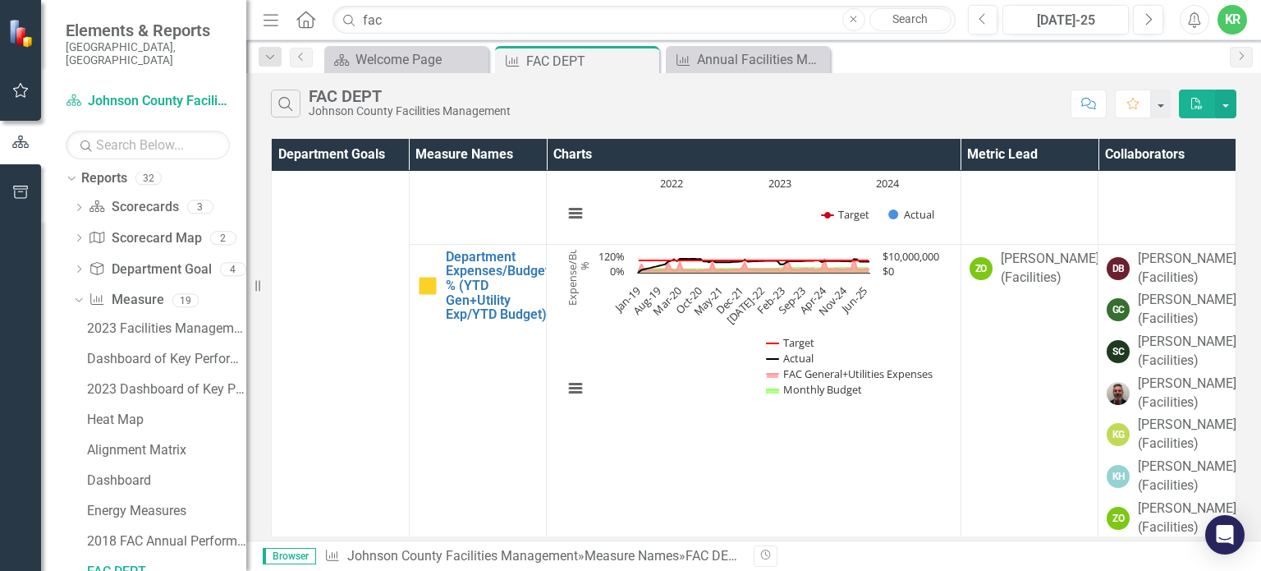
drag, startPoint x: 1222, startPoint y: 259, endPoint x: 1223, endPoint y: 274, distance: 15.7
click at [1223, 244] on td at bounding box center [1168, 156] width 138 height 175
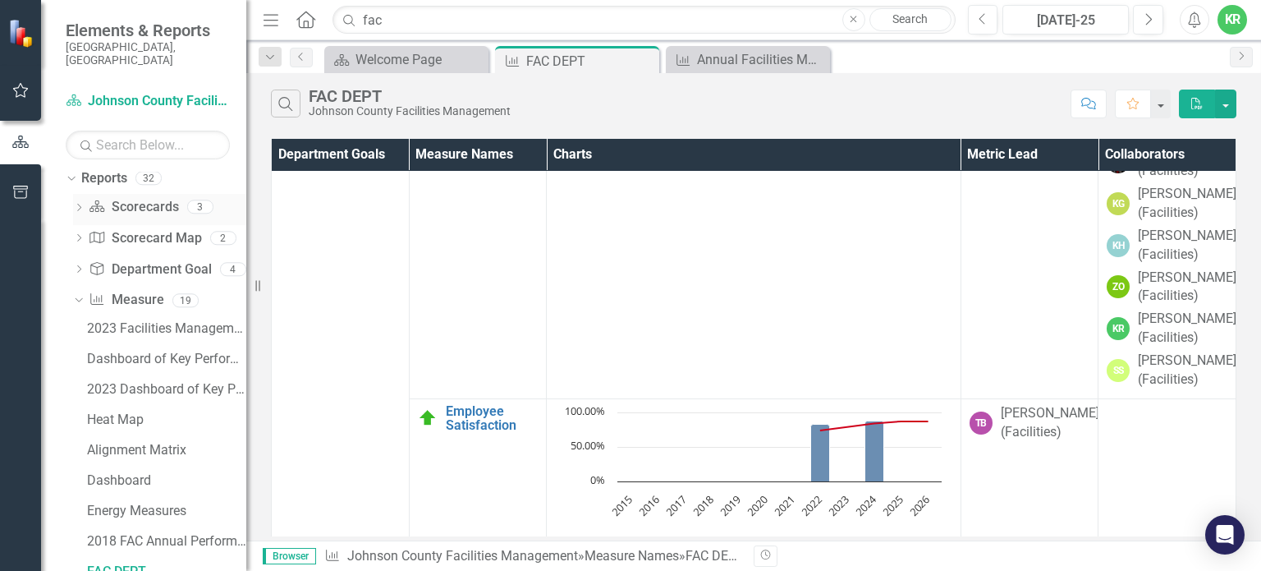
click at [82, 204] on icon "Dropdown" at bounding box center [78, 208] width 11 height 9
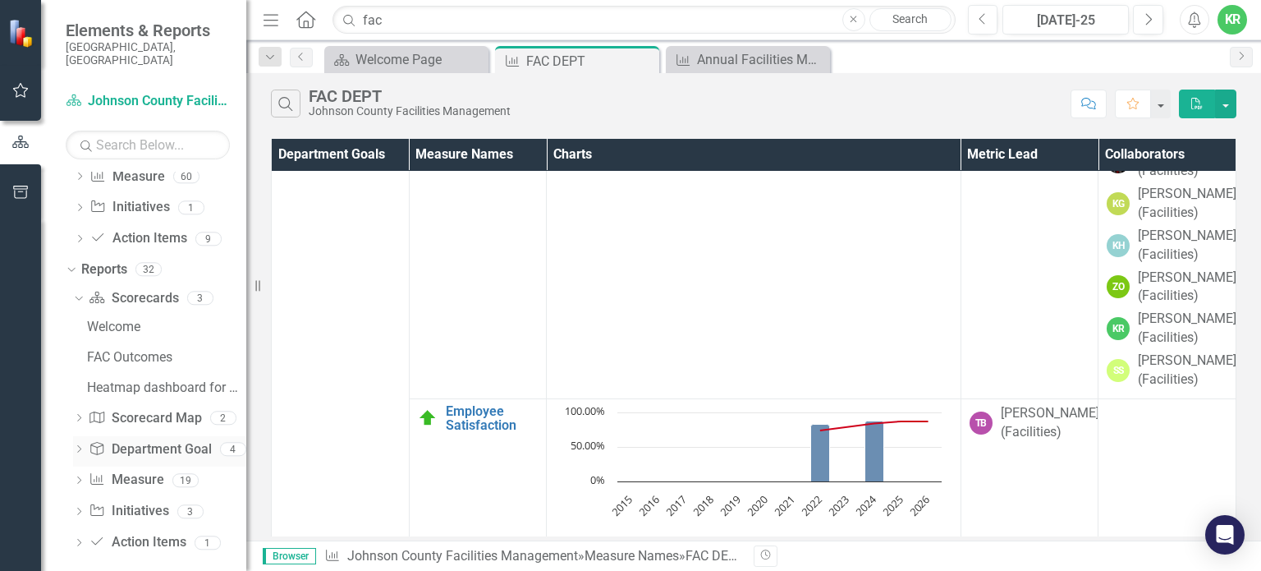
click at [83, 446] on icon "Dropdown" at bounding box center [78, 450] width 11 height 9
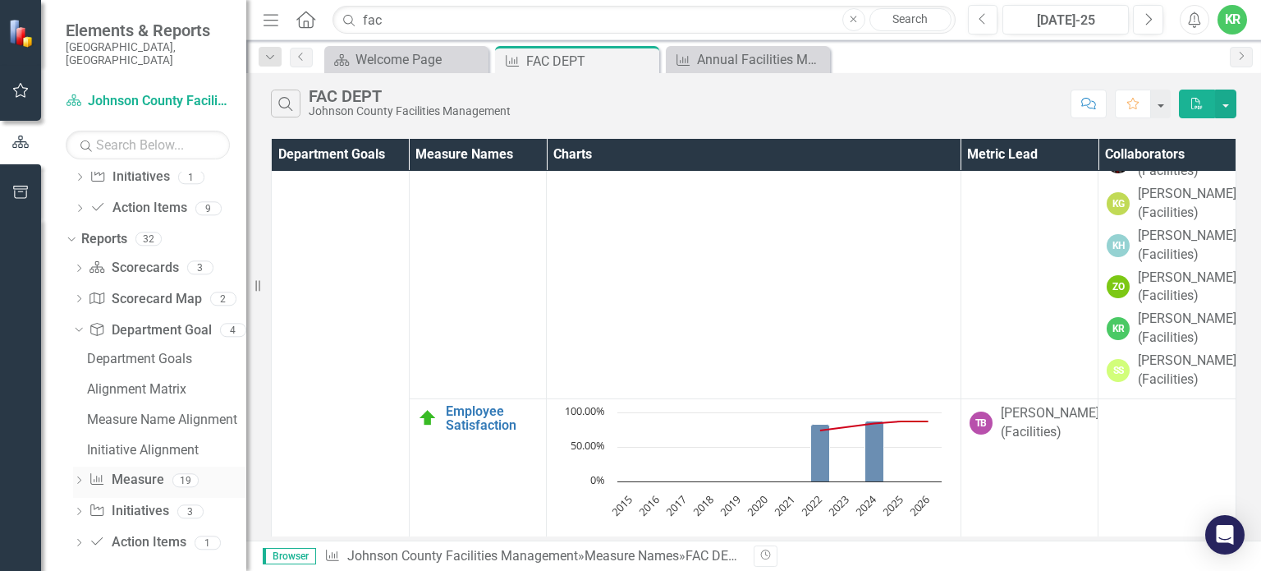
click at [77, 477] on icon "Dropdown" at bounding box center [78, 481] width 11 height 9
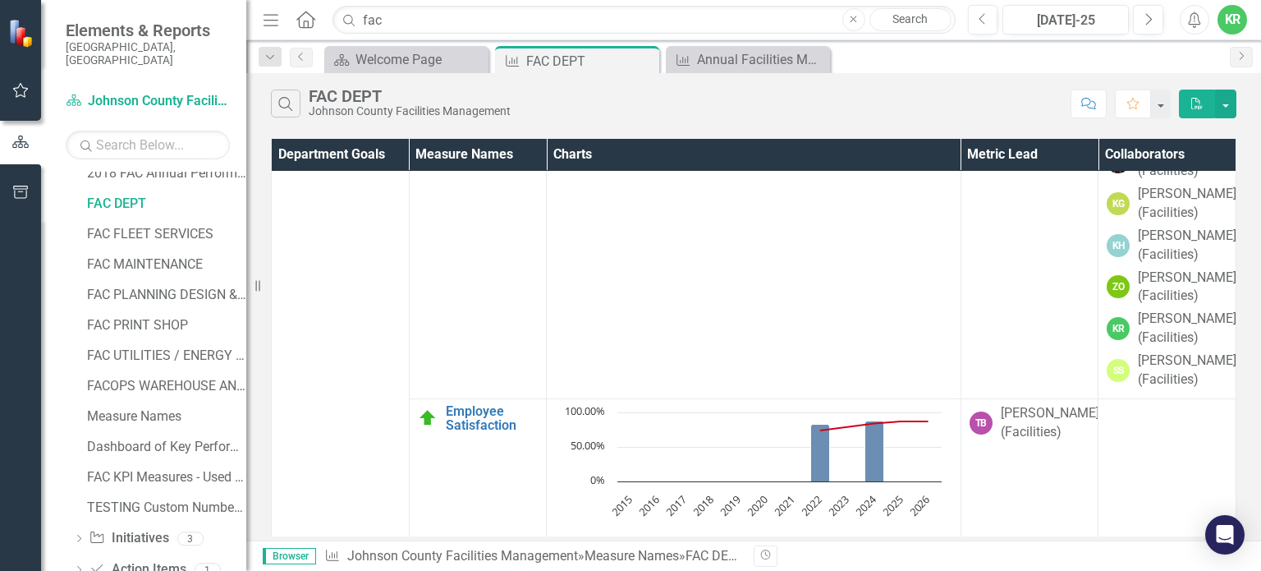
scroll to position [650, 0]
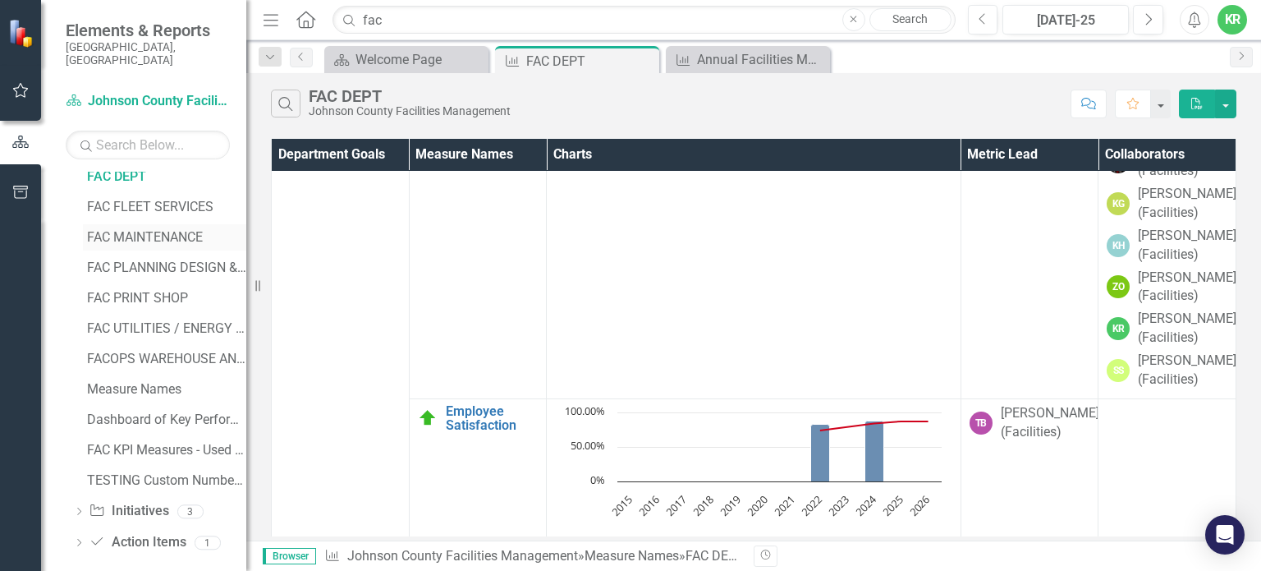
click at [112, 230] on div "FAC MAINTENANCE" at bounding box center [166, 237] width 159 height 15
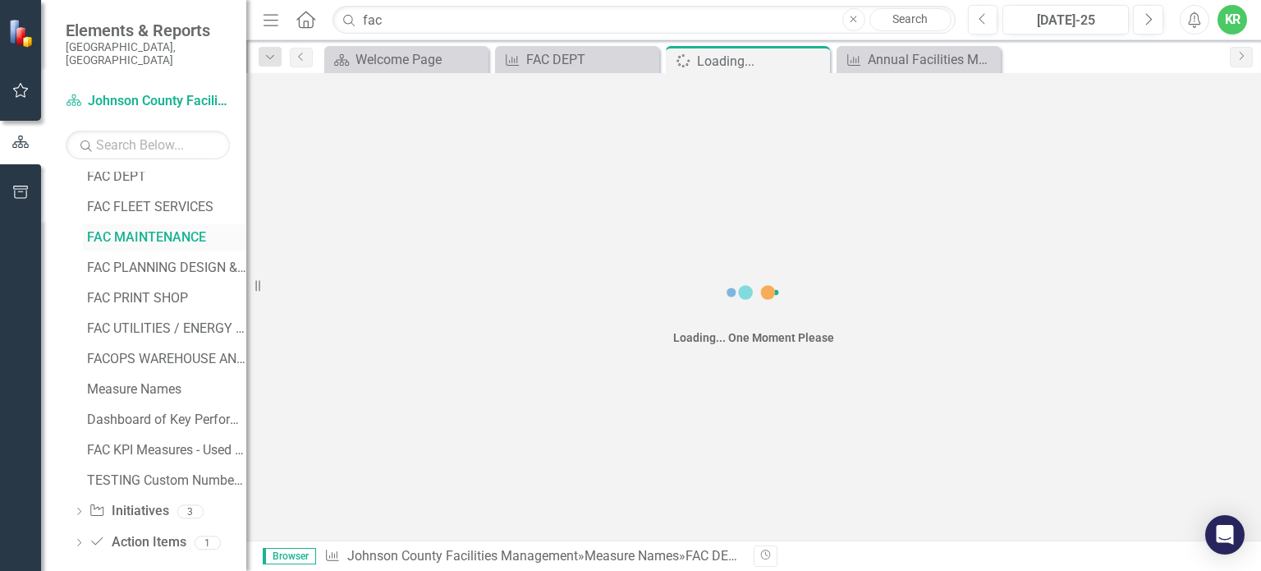
click at [112, 230] on div "FAC MAINTENANCE" at bounding box center [166, 237] width 159 height 15
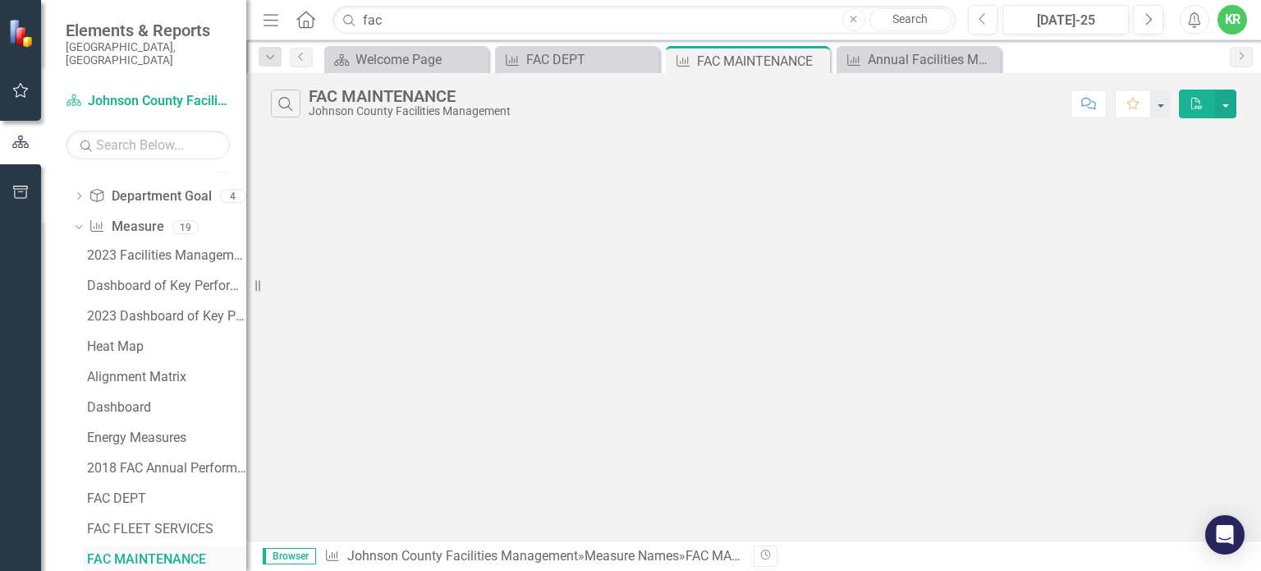
scroll to position [316, 0]
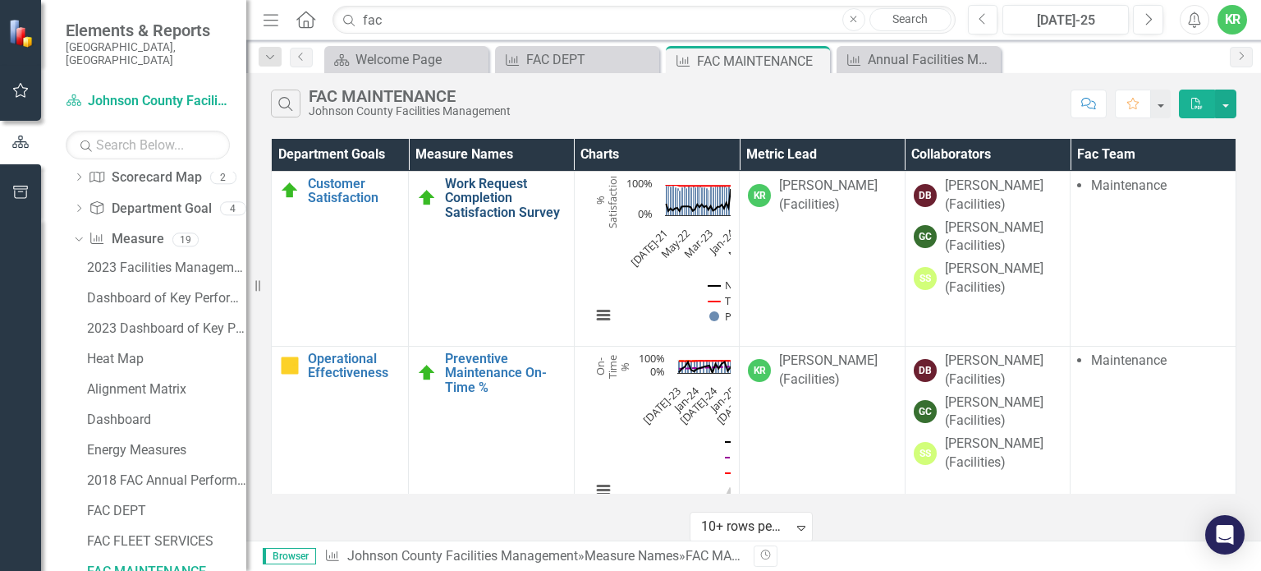
click at [486, 213] on link "Work Request Completion Satisfaction Survey" at bounding box center [505, 199] width 121 height 44
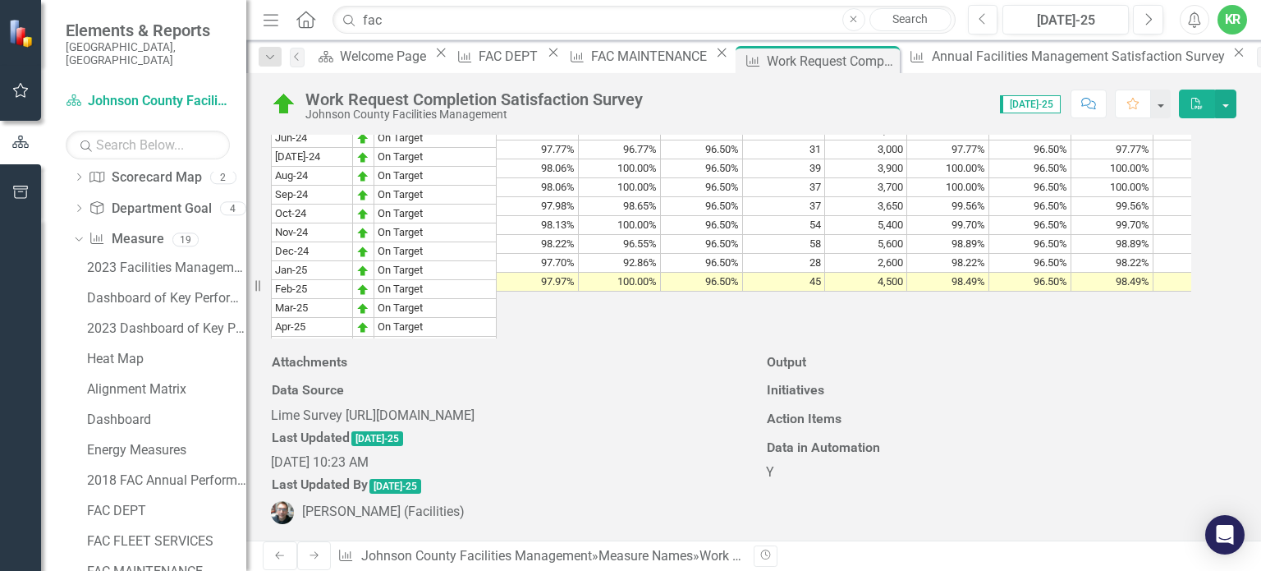
scroll to position [1501, 0]
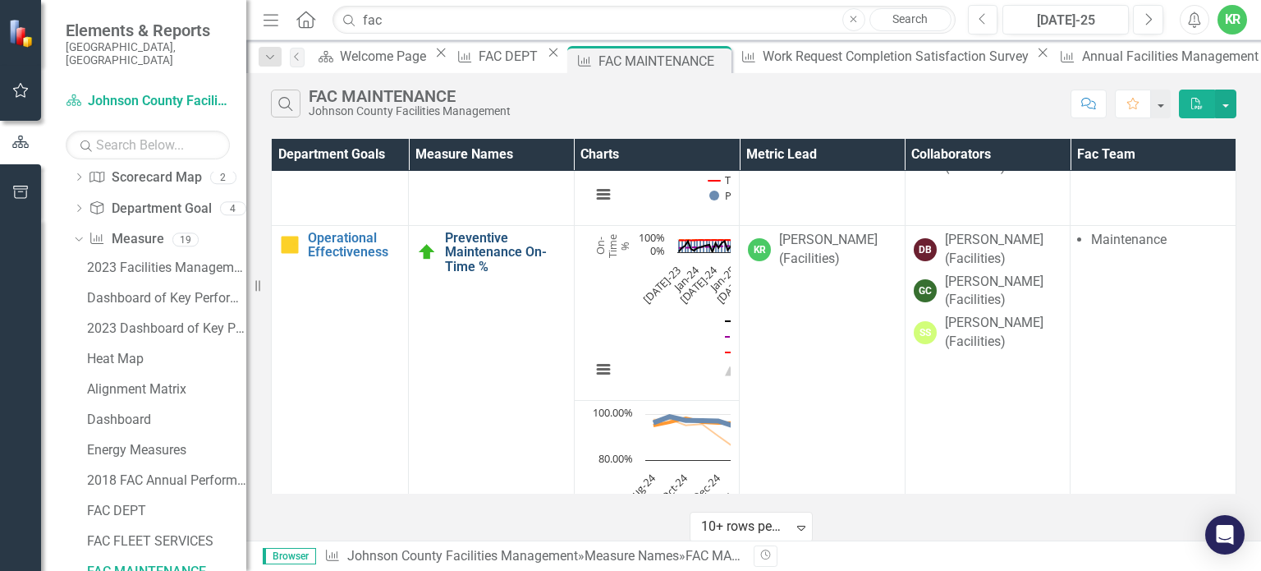
click at [480, 252] on link "Preventive Maintenance On-Time %" at bounding box center [505, 253] width 121 height 44
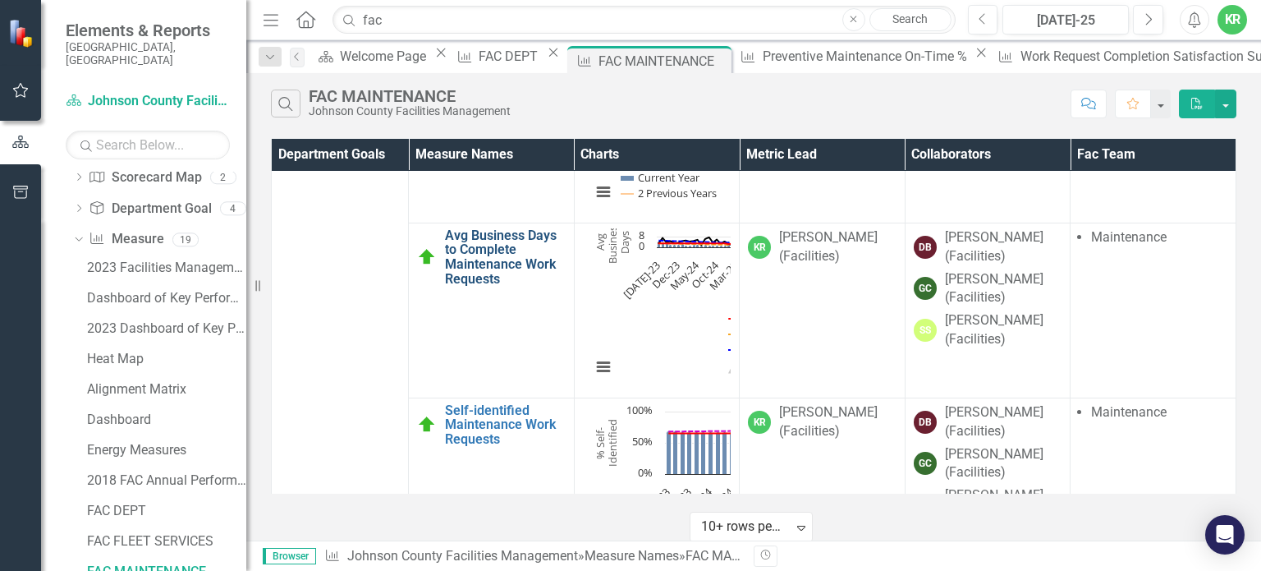
click at [501, 263] on link "Avg Business Days to Complete Maintenance Work Requests" at bounding box center [505, 256] width 121 height 57
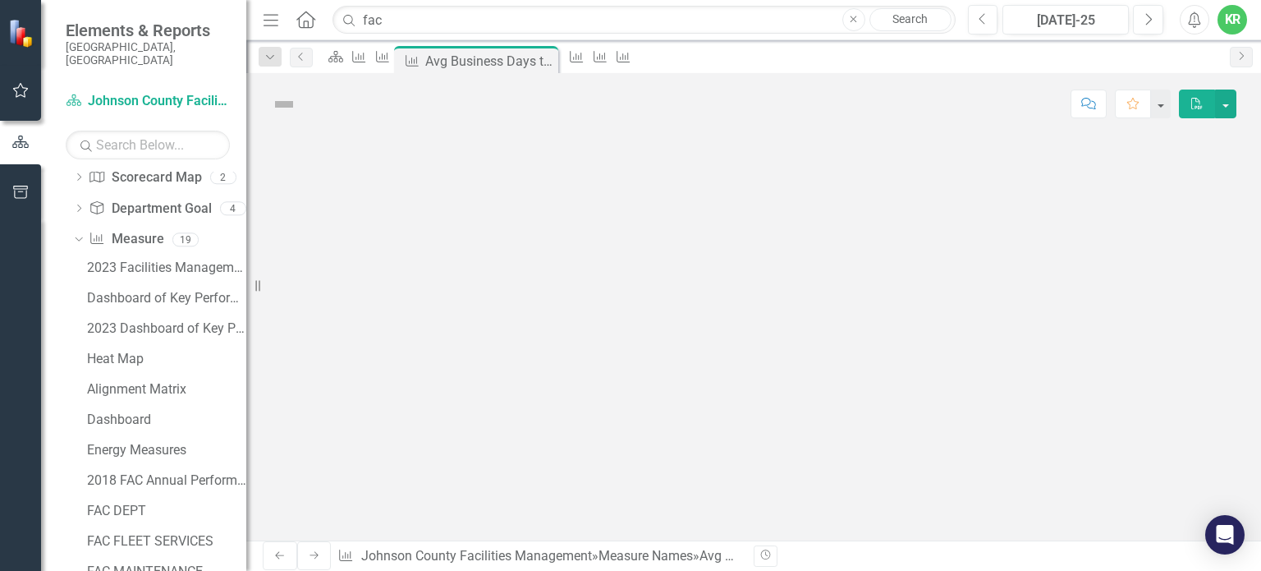
click at [501, 263] on div at bounding box center [753, 338] width 1015 height 406
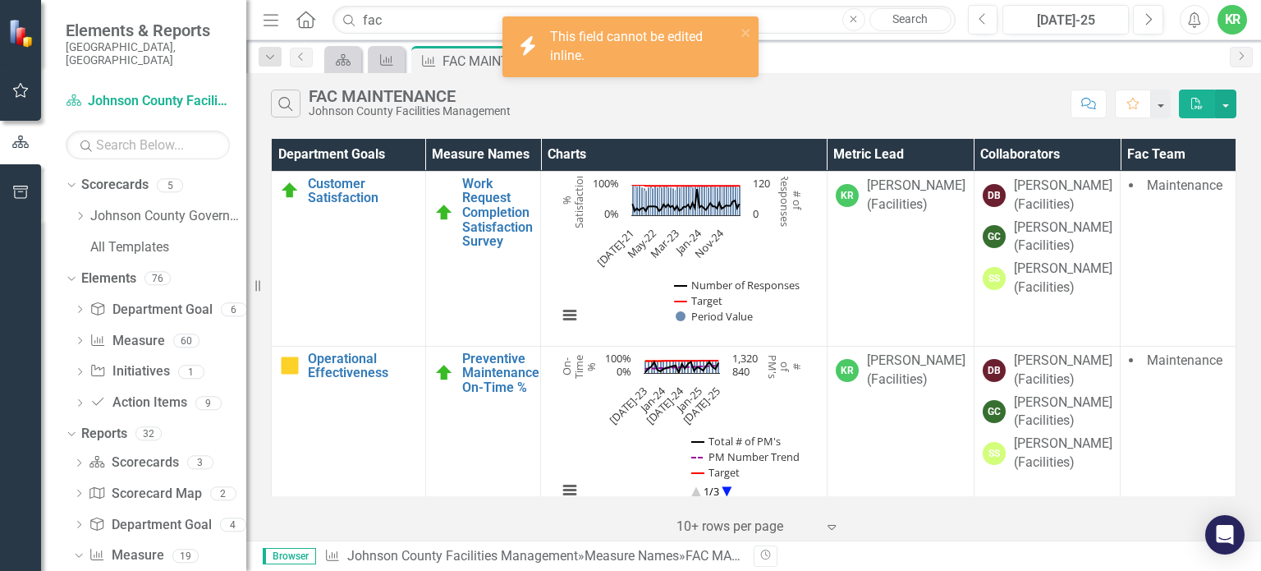
scroll to position [602, 0]
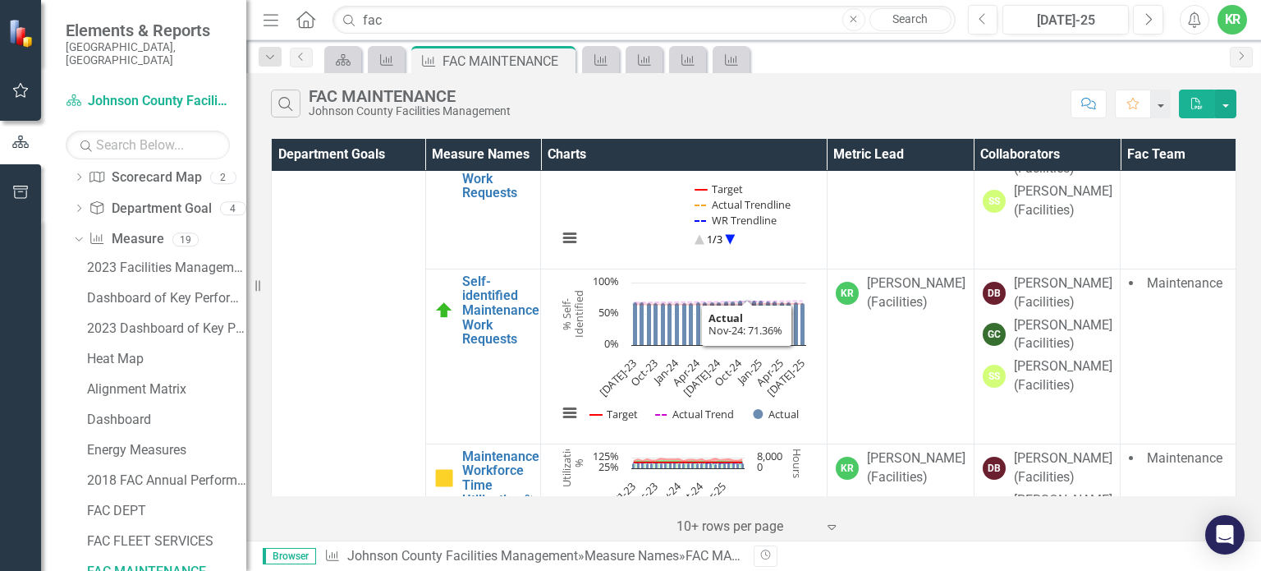
click at [745, 334] on icon "Nov-24, 71.35762483. Actual." at bounding box center [747, 322] width 5 height 45
click at [484, 324] on link "Self-identified Maintenance Work Requests" at bounding box center [500, 310] width 77 height 72
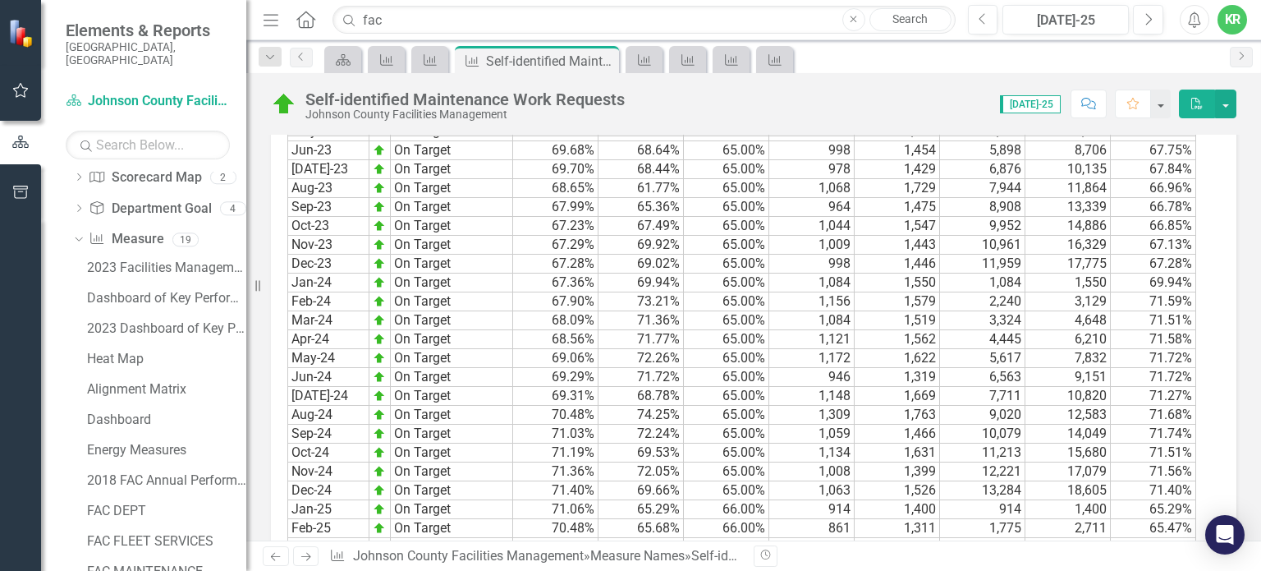
scroll to position [1149, 0]
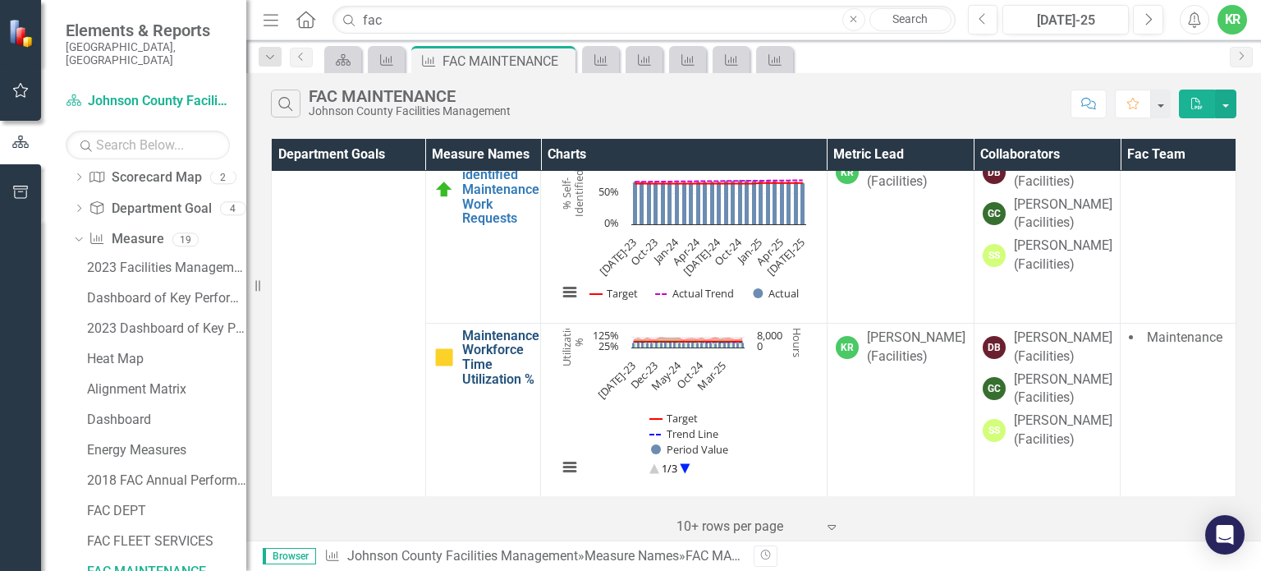
click at [514, 357] on link "Maintenance Workforce Time Utilization %" at bounding box center [500, 356] width 77 height 57
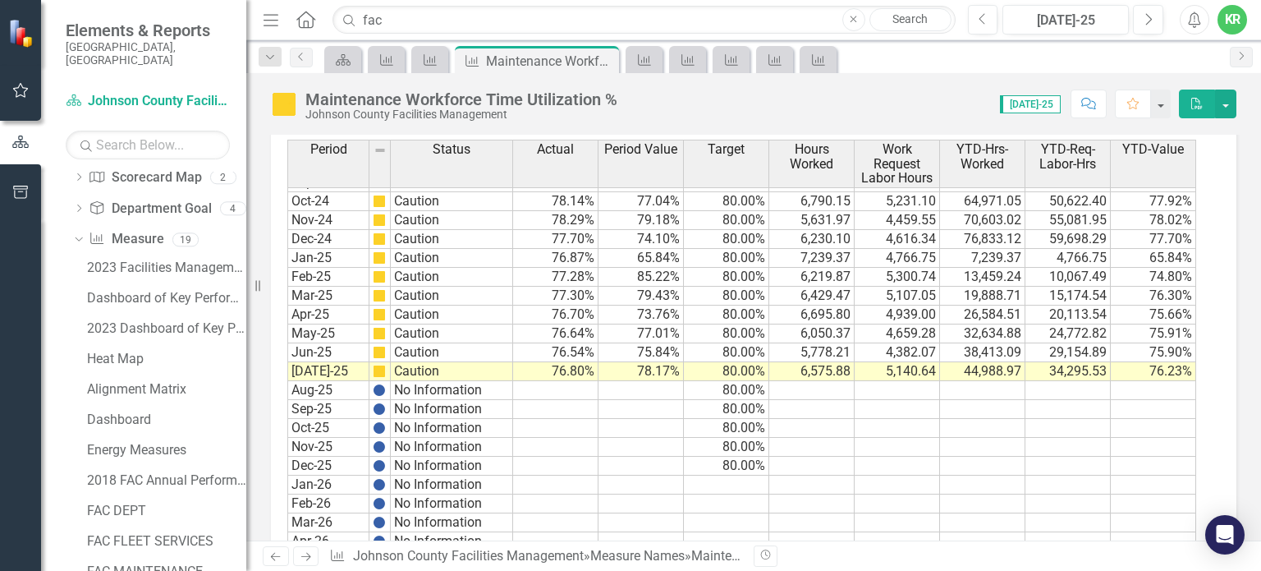
click at [177, 66] on div "Elements & Reports Johnson County, KS" at bounding box center [143, 44] width 205 height 88
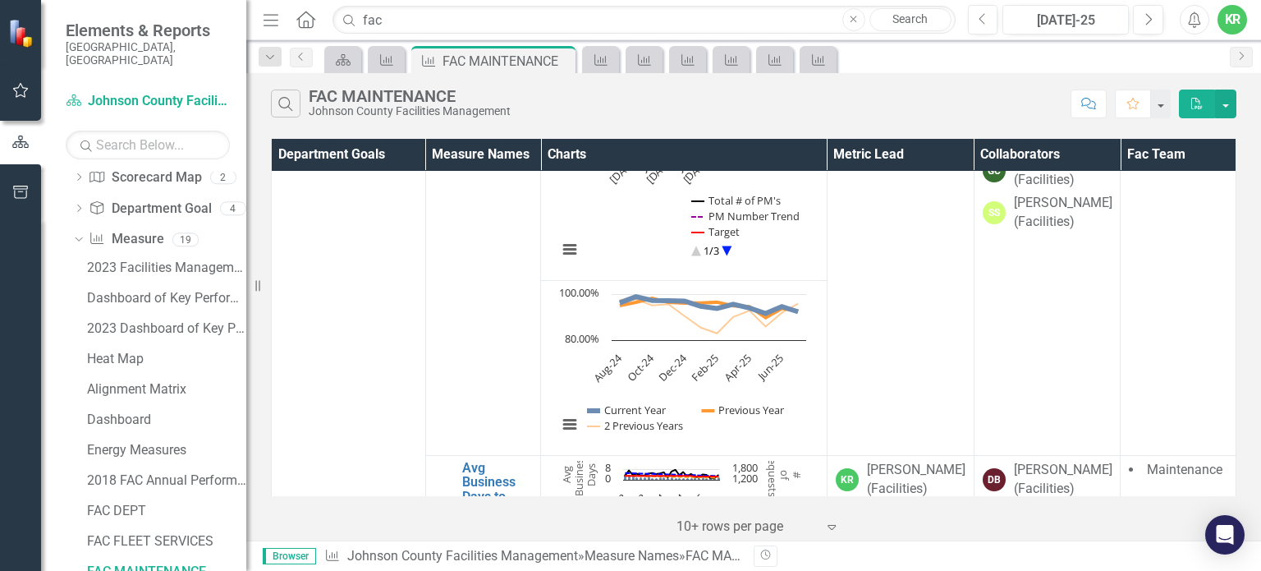
scroll to position [210, 0]
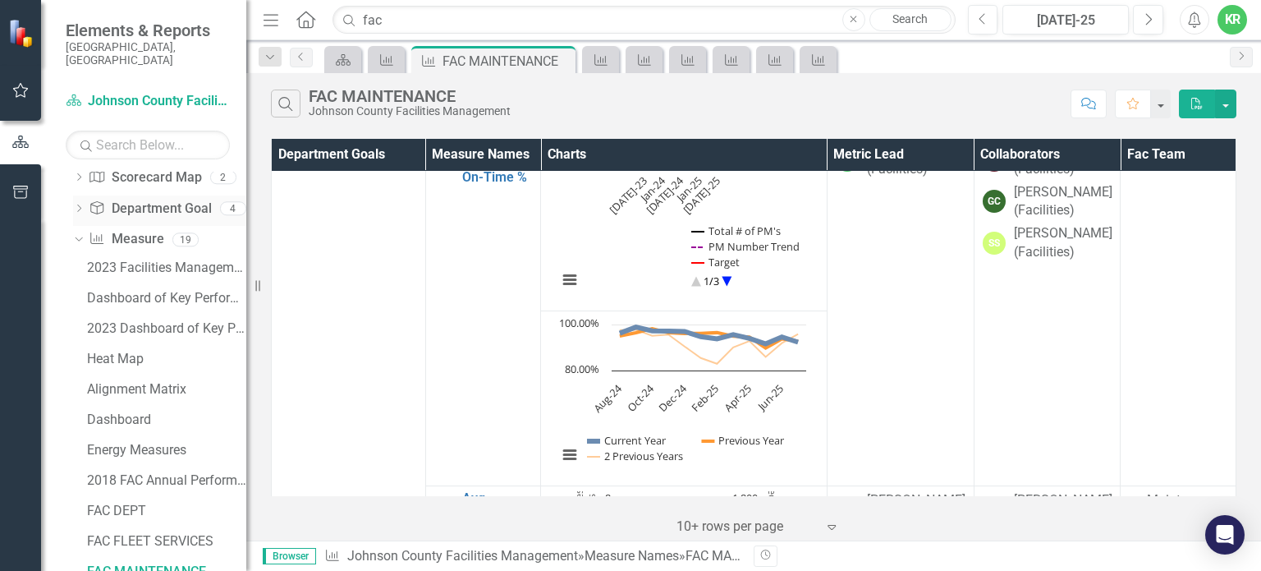
click at [81, 205] on icon "Dropdown" at bounding box center [78, 209] width 11 height 9
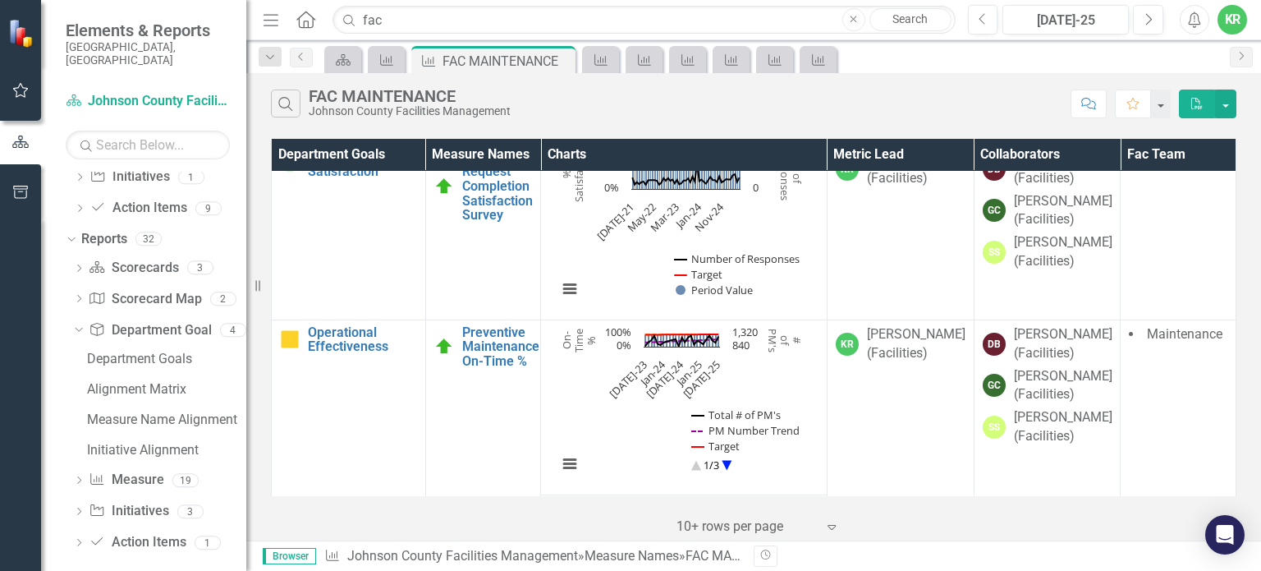
scroll to position [0, 0]
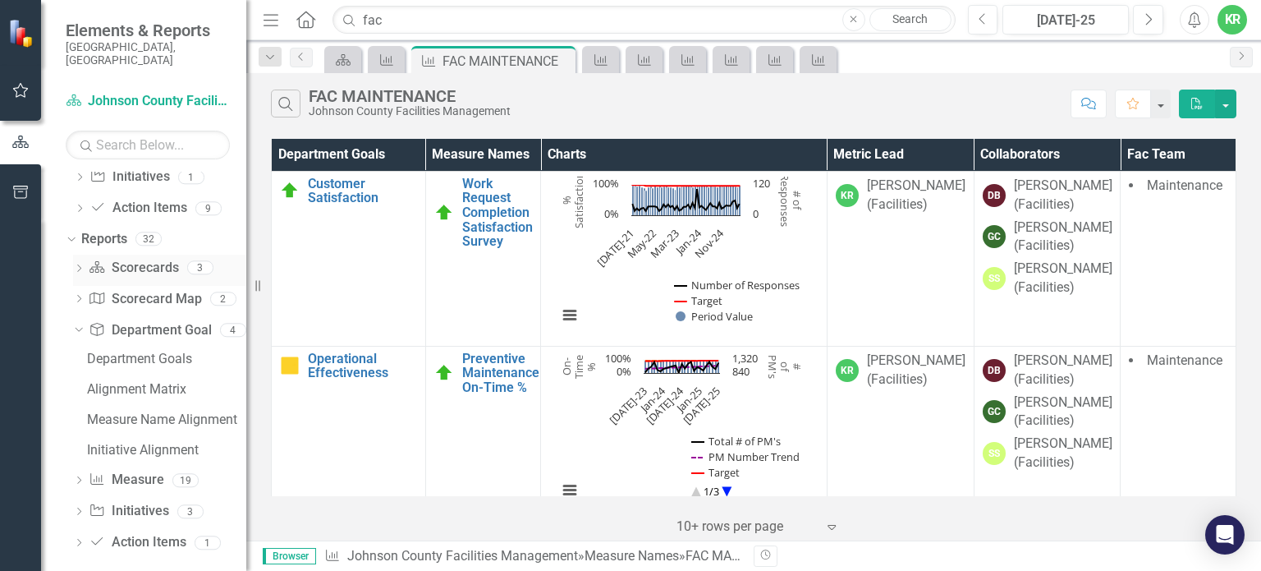
click at [76, 265] on icon "Dropdown" at bounding box center [78, 269] width 11 height 9
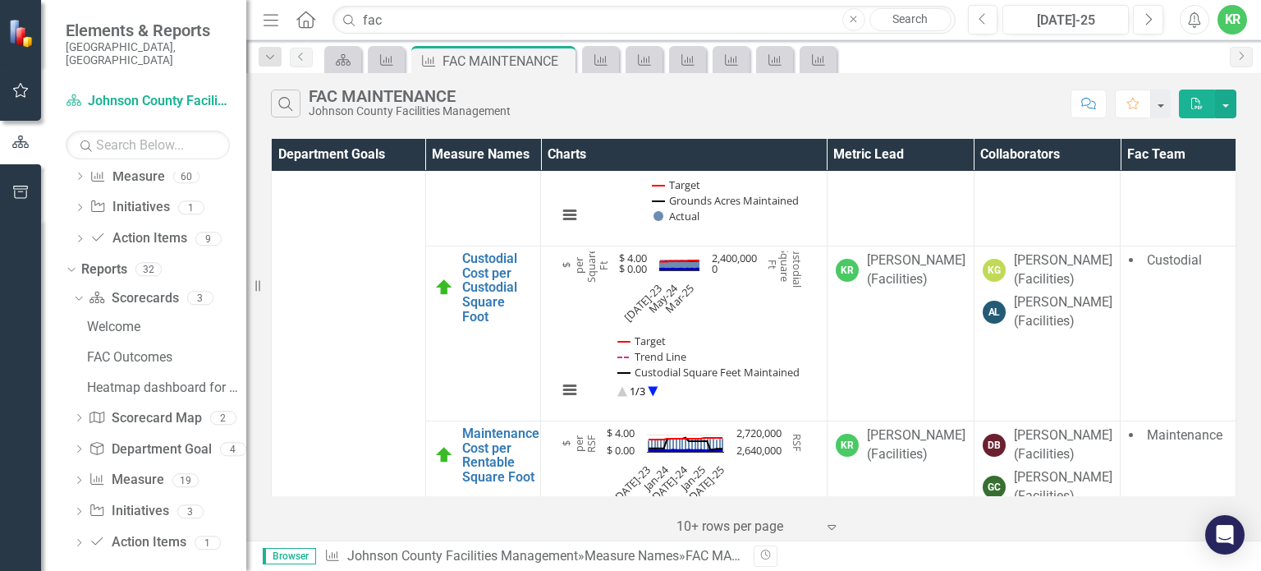
scroll to position [1885, 0]
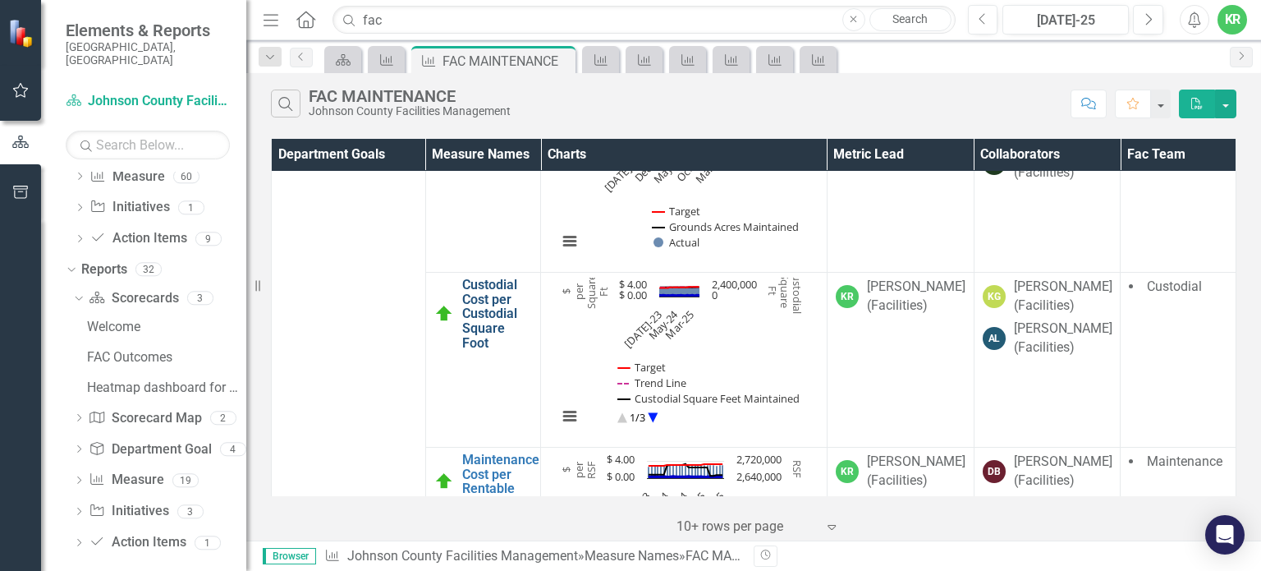
click at [464, 297] on link "Custodial Cost per Custodial Square Foot" at bounding box center [497, 314] width 71 height 72
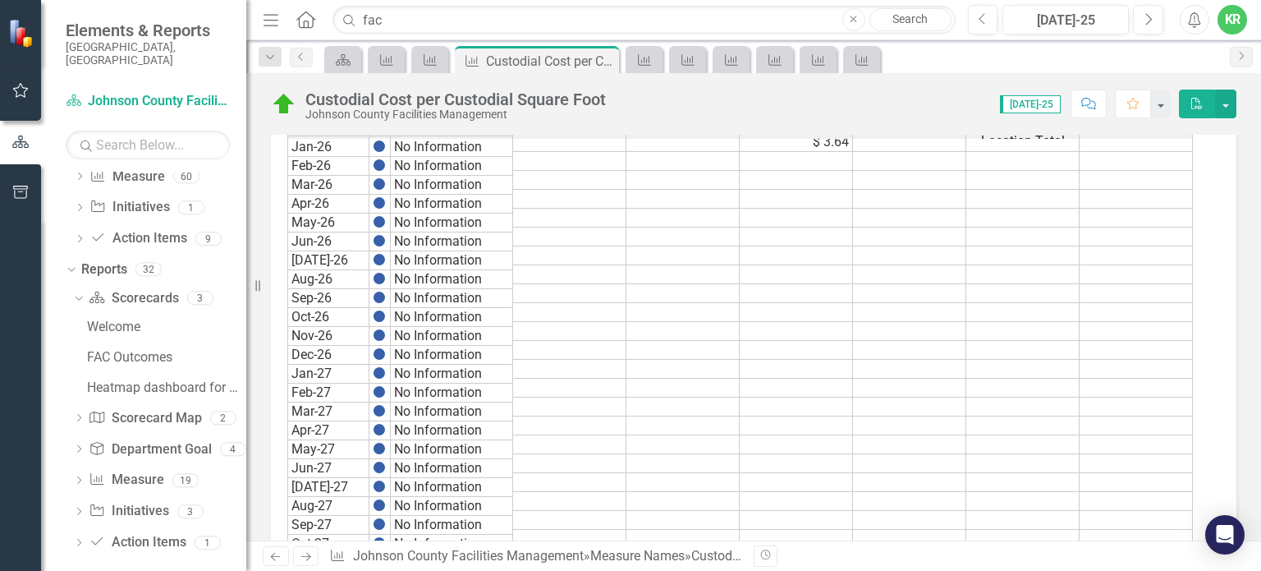
scroll to position [2176, 0]
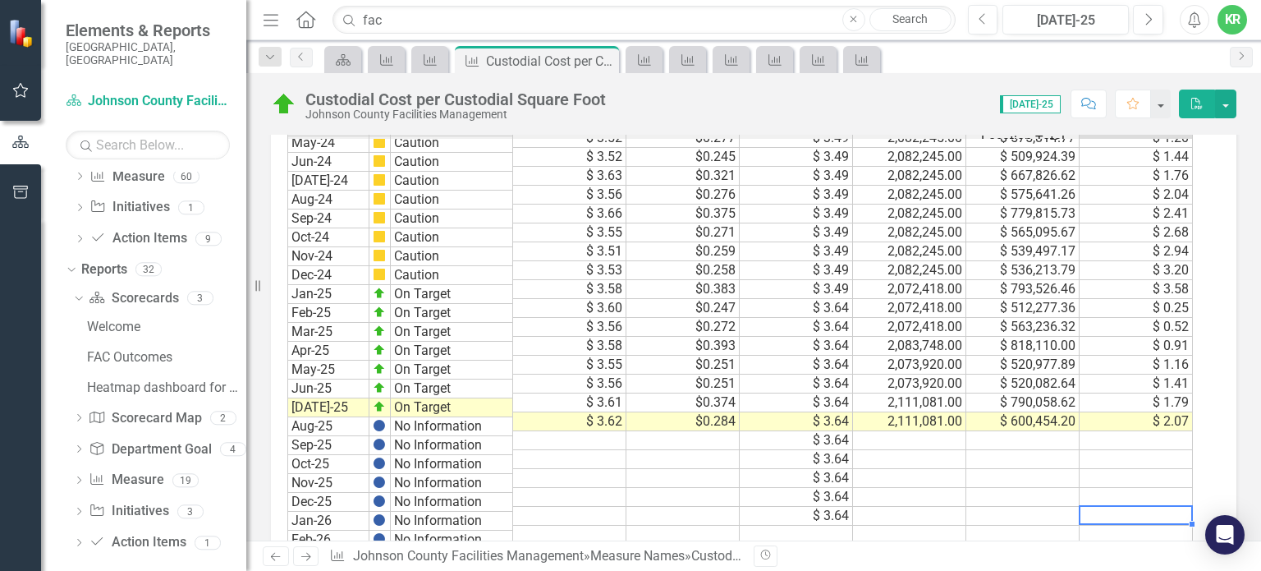
click at [287, 510] on div "Period Status Actual Period Value Target Custodial Square Feet Maintained Custo…" at bounding box center [287, 360] width 0 height 937
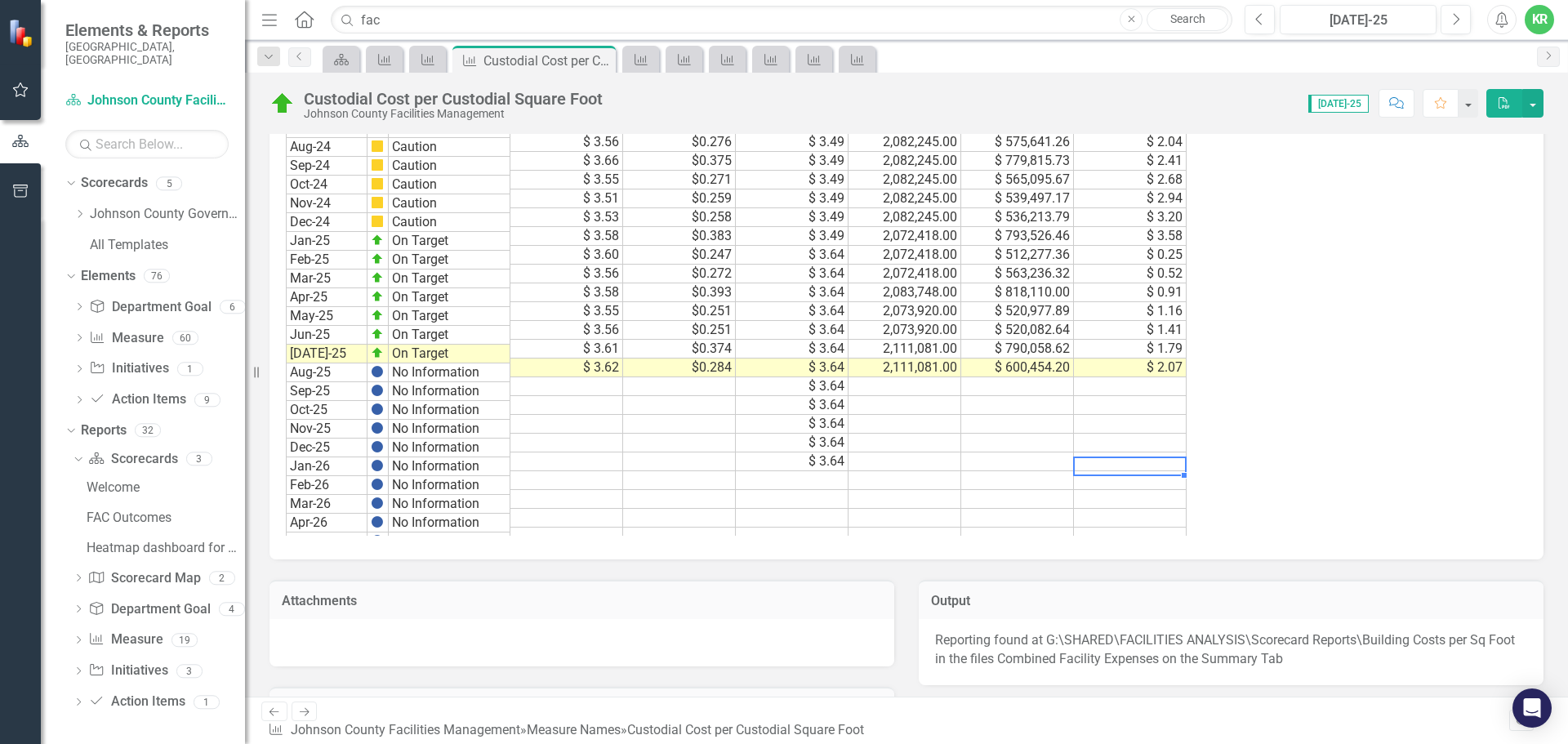
scroll to position [1901, 0]
